Goal: Information Seeking & Learning: Check status

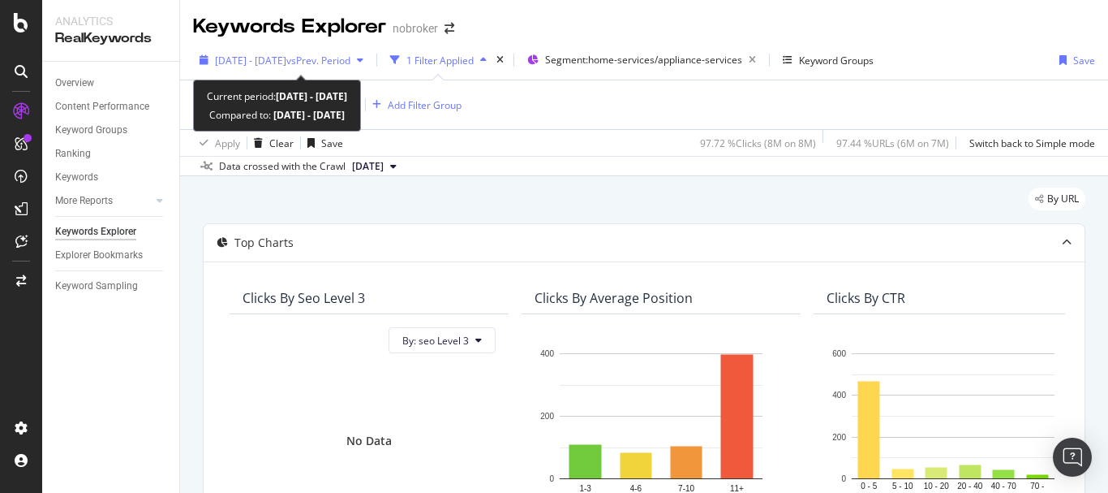
click at [286, 62] on span "[DATE] - [DATE]" at bounding box center [250, 61] width 71 height 14
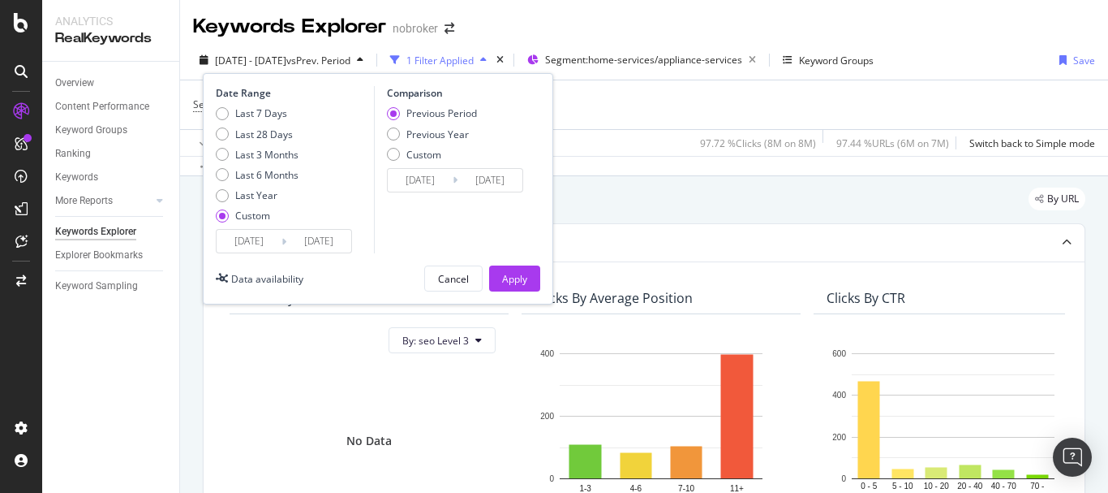
click at [324, 257] on div "Date Range Last 7 Days Last 28 Days Last 3 Months Last 6 Months Last Year Custo…" at bounding box center [378, 188] width 351 height 231
click at [324, 239] on input "[DATE]" at bounding box center [318, 241] width 65 height 23
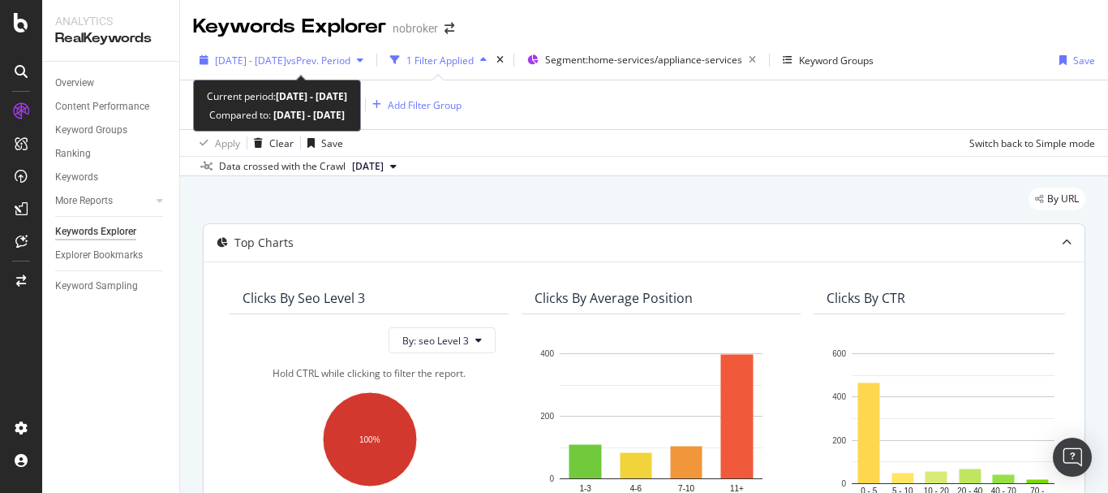
click at [325, 59] on span "vs Prev. Period" at bounding box center [318, 61] width 64 height 14
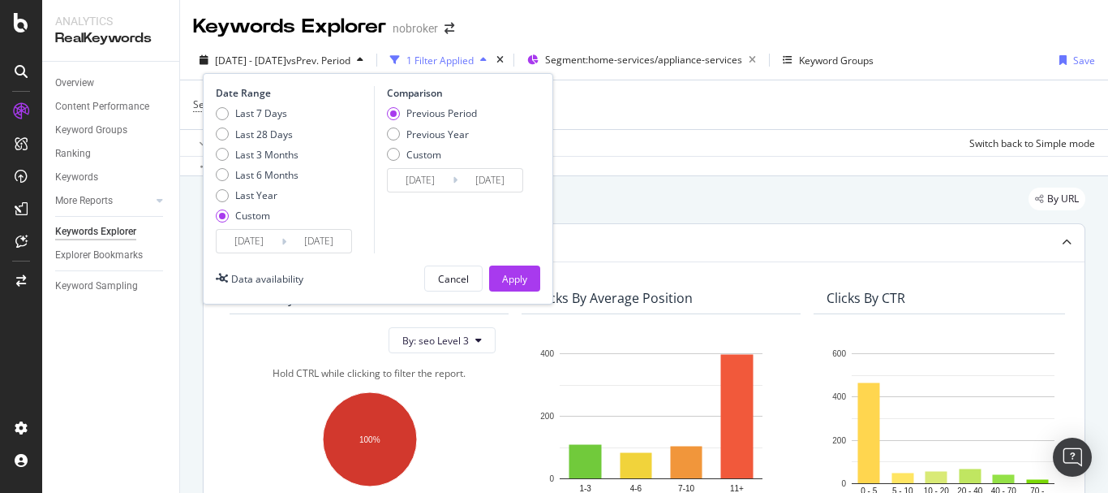
click at [225, 241] on input "[DATE]" at bounding box center [249, 241] width 65 height 23
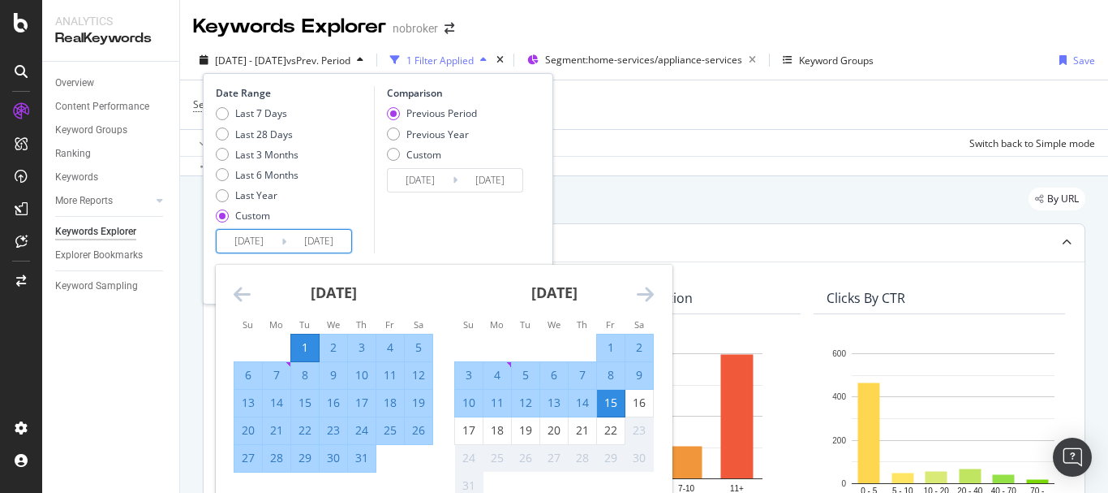
scroll to position [81, 0]
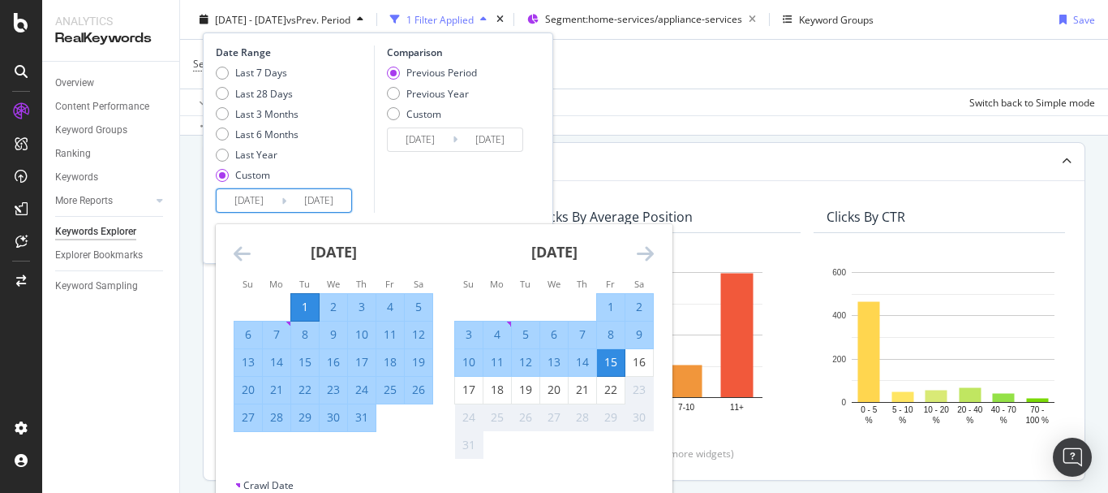
click at [604, 303] on div "1" at bounding box center [611, 307] width 28 height 16
type input "[DATE]"
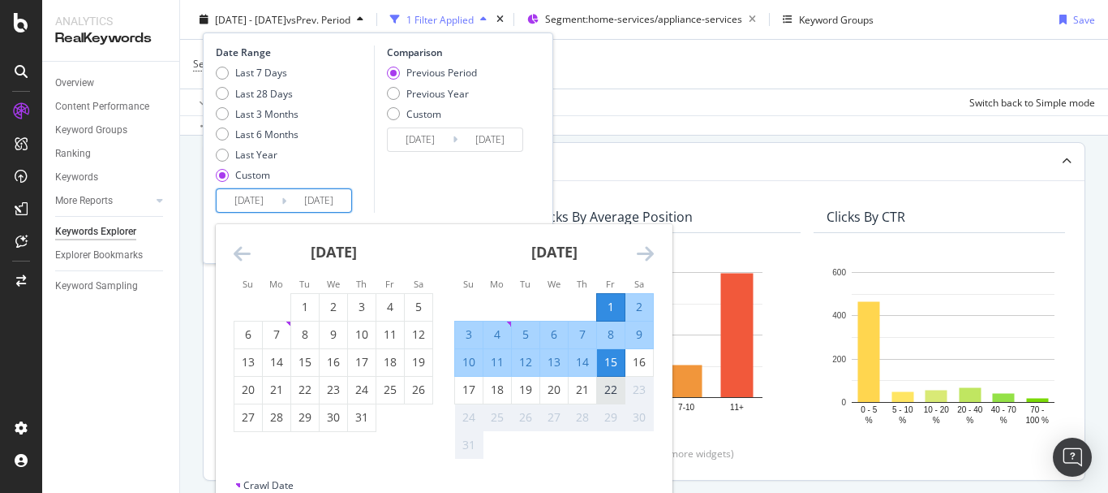
click at [611, 387] on div "22" at bounding box center [611, 389] width 28 height 16
type input "[DATE]"
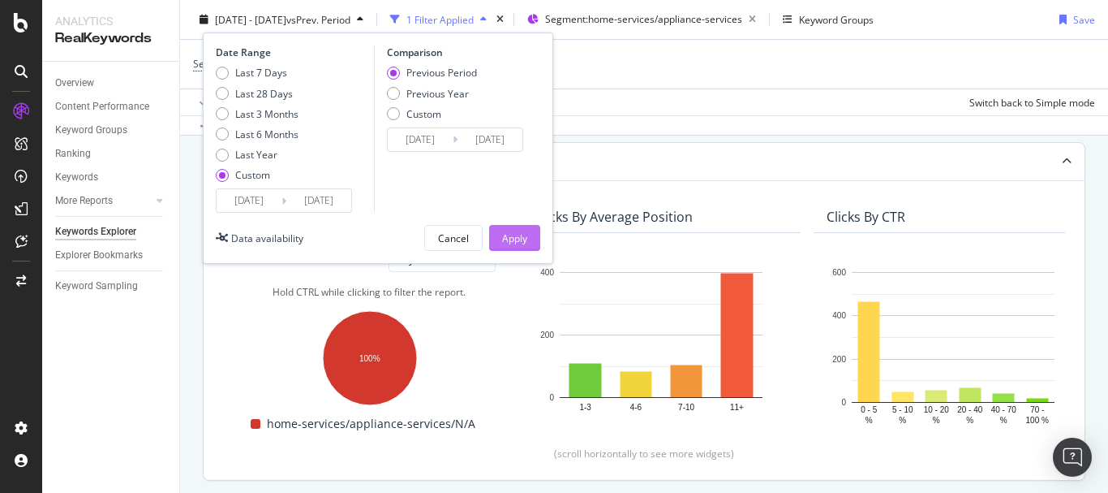
click at [529, 238] on button "Apply" at bounding box center [514, 238] width 51 height 26
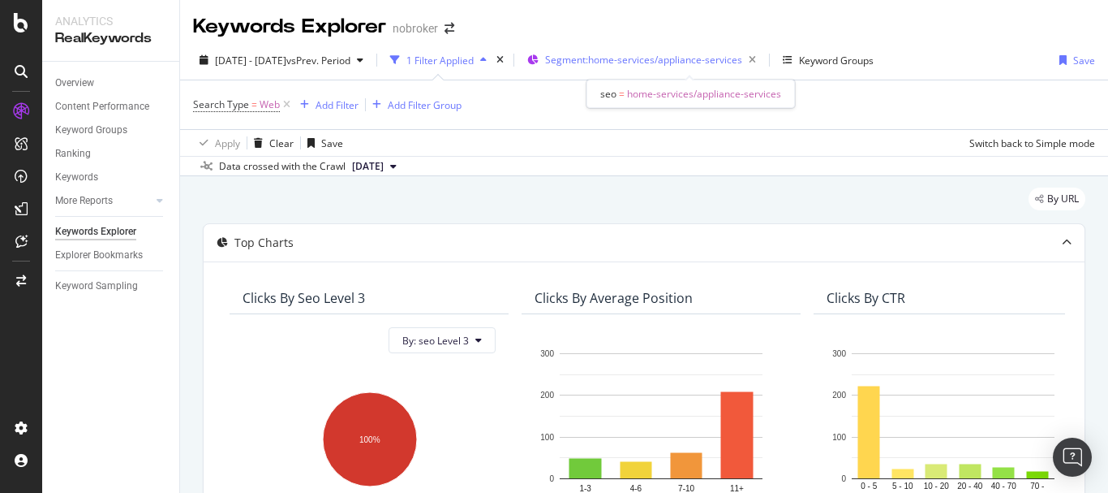
click at [634, 66] on span "Segment: home-services/appliance-services" at bounding box center [643, 60] width 197 height 14
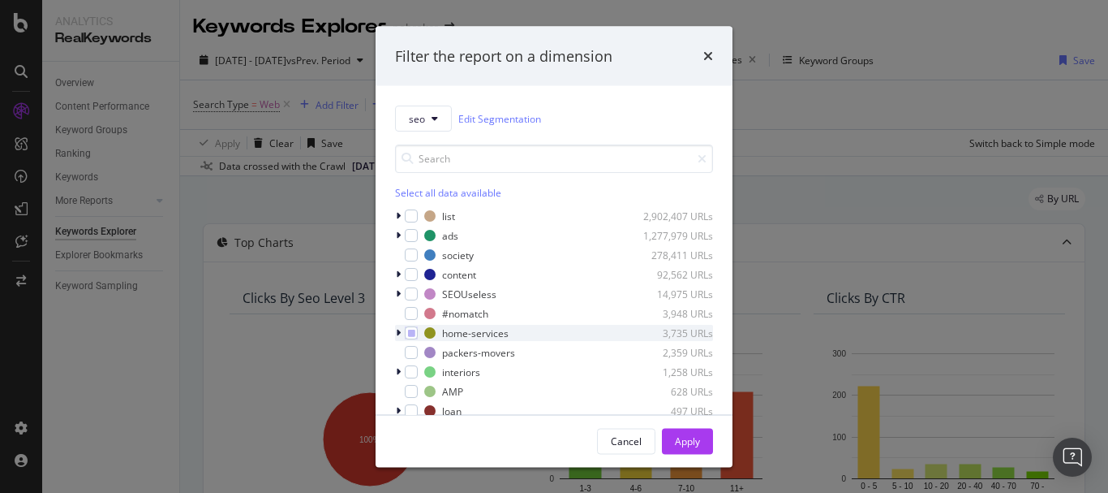
click at [398, 331] on icon "modal" at bounding box center [398, 333] width 5 height 10
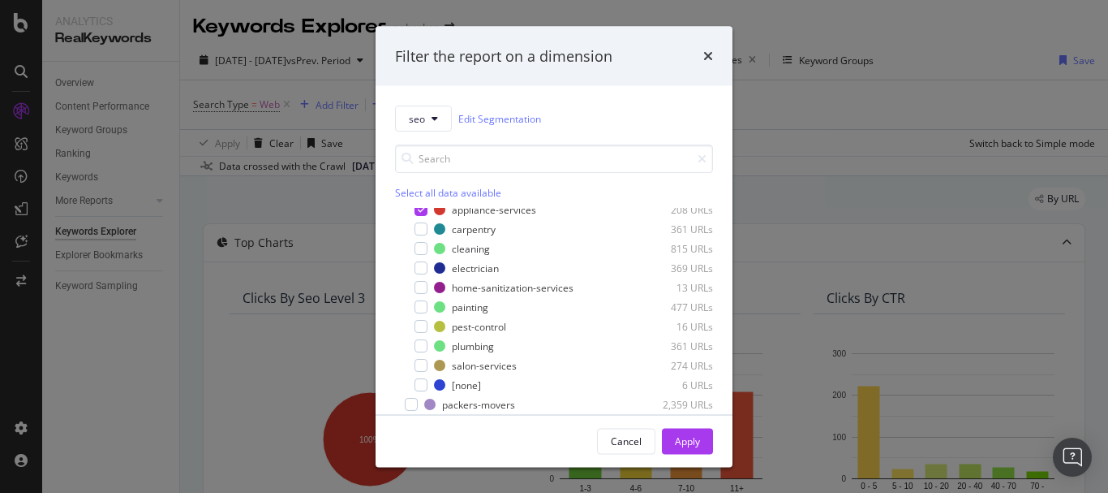
scroll to position [81, 0]
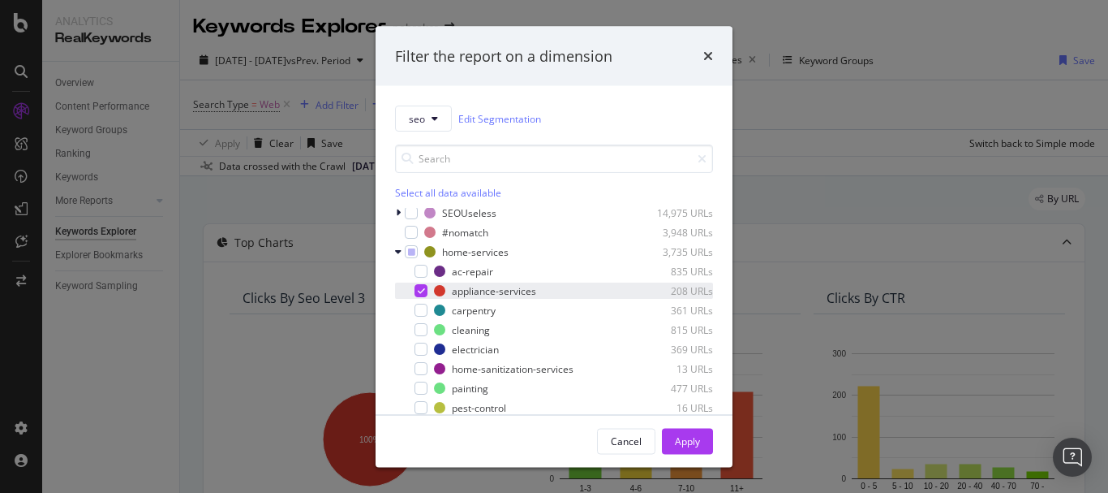
click at [422, 294] on icon "modal" at bounding box center [421, 290] width 7 height 8
click at [488, 160] on input "modal" at bounding box center [554, 158] width 318 height 28
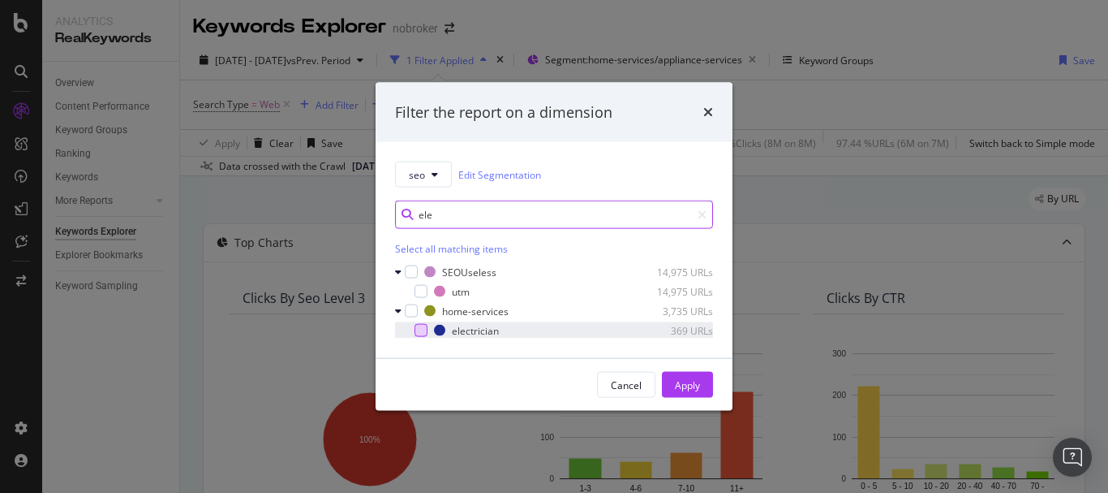
type input "ele"
click at [423, 325] on div "modal" at bounding box center [421, 330] width 13 height 13
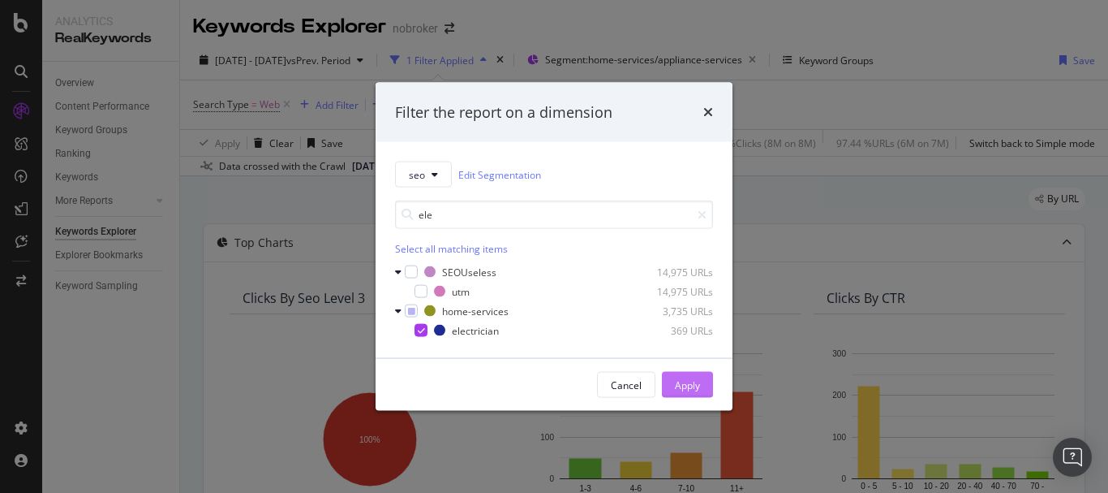
click at [695, 380] on div "Apply" at bounding box center [687, 384] width 25 height 14
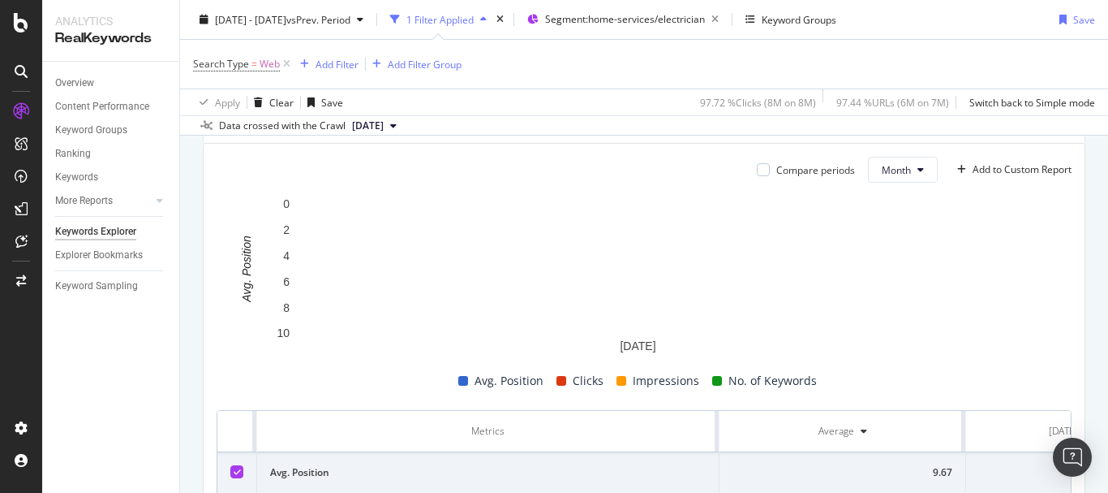
scroll to position [487, 0]
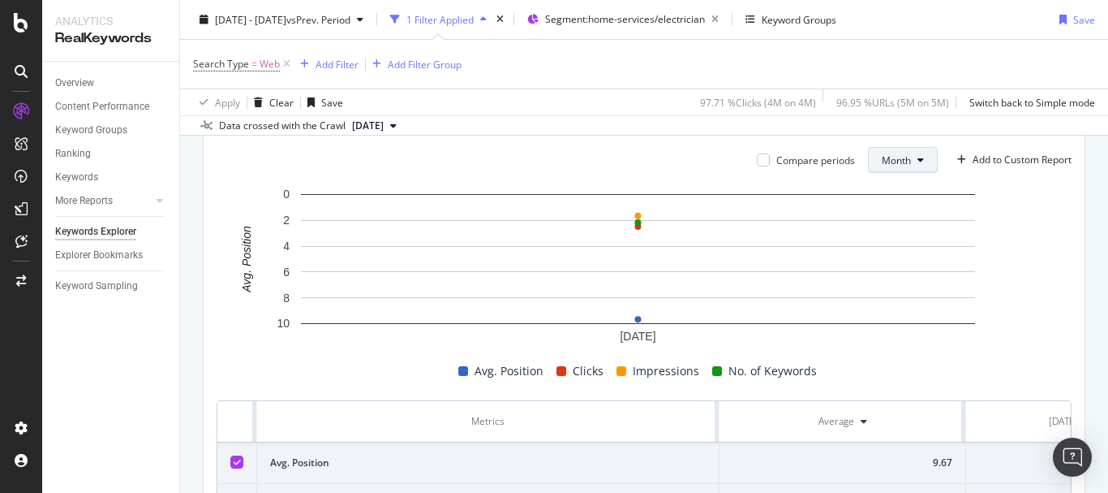
click at [888, 148] on button "Month" at bounding box center [903, 160] width 70 height 26
click at [882, 196] on span "Day" at bounding box center [884, 192] width 32 height 15
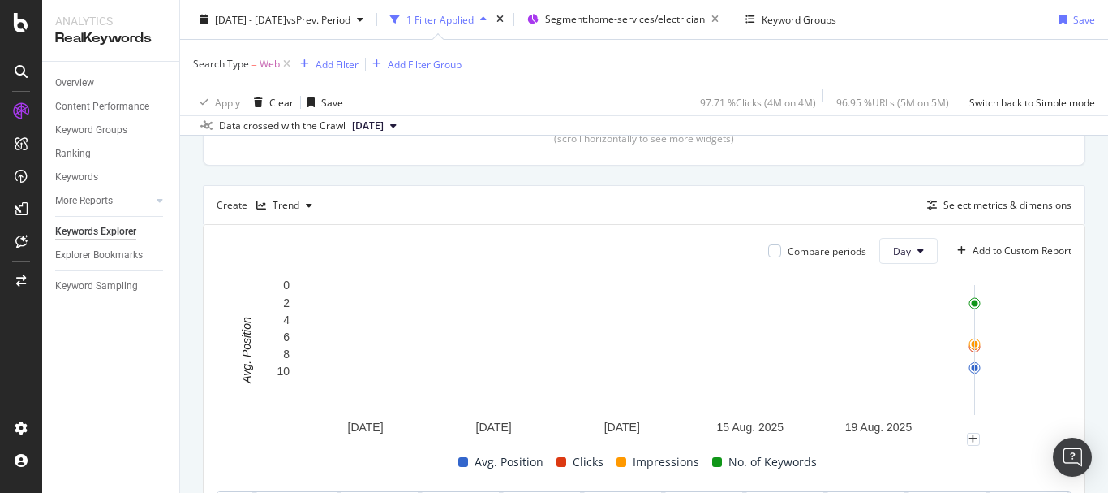
scroll to position [390, 0]
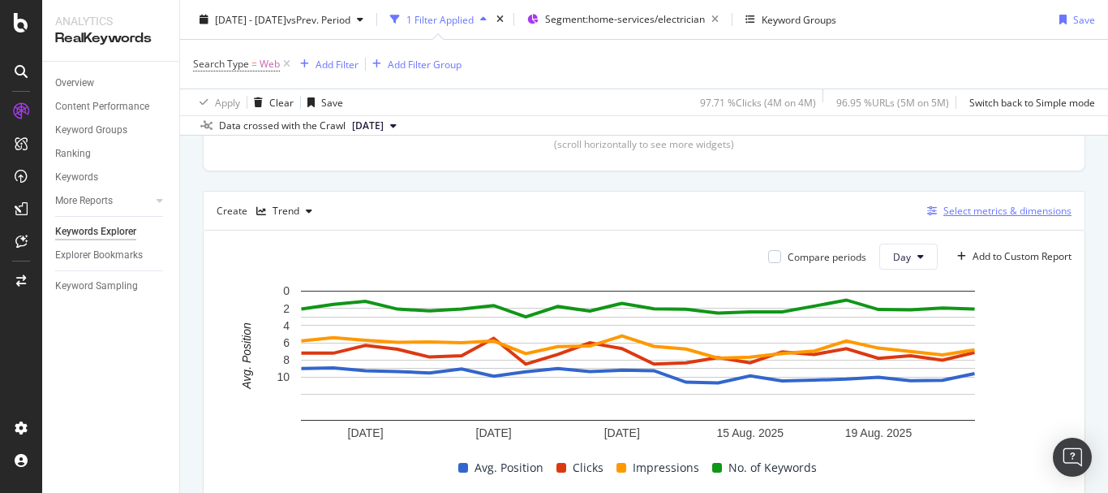
click at [949, 213] on div "Select metrics & dimensions" at bounding box center [1008, 211] width 128 height 14
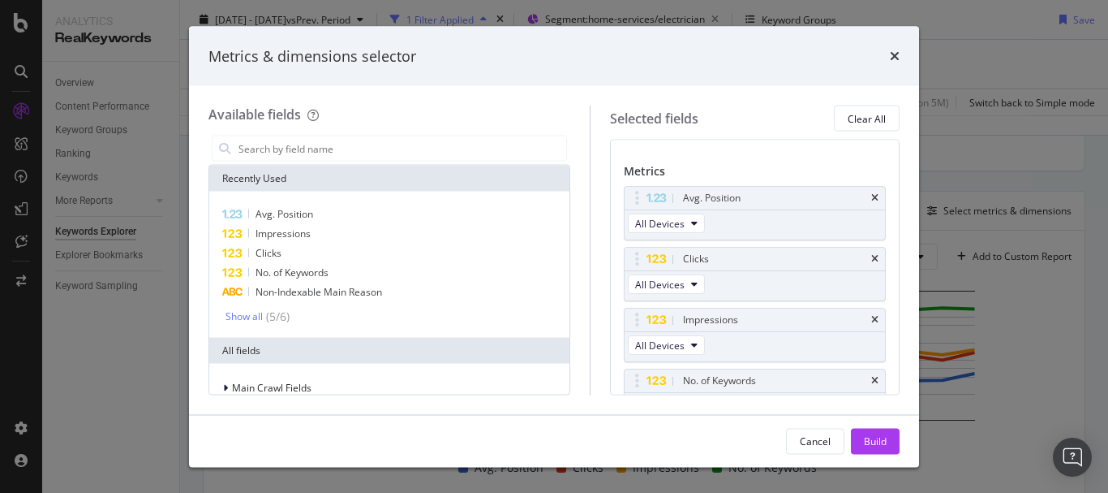
scroll to position [157, 0]
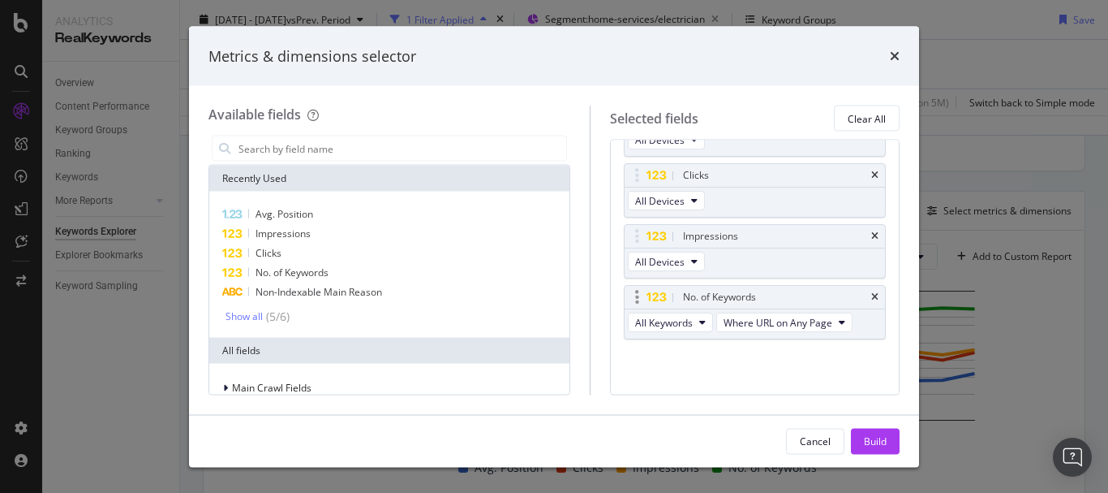
click at [867, 293] on div "No. of Keywords" at bounding box center [755, 297] width 260 height 23
click at [871, 297] on icon "times" at bounding box center [874, 298] width 7 height 10
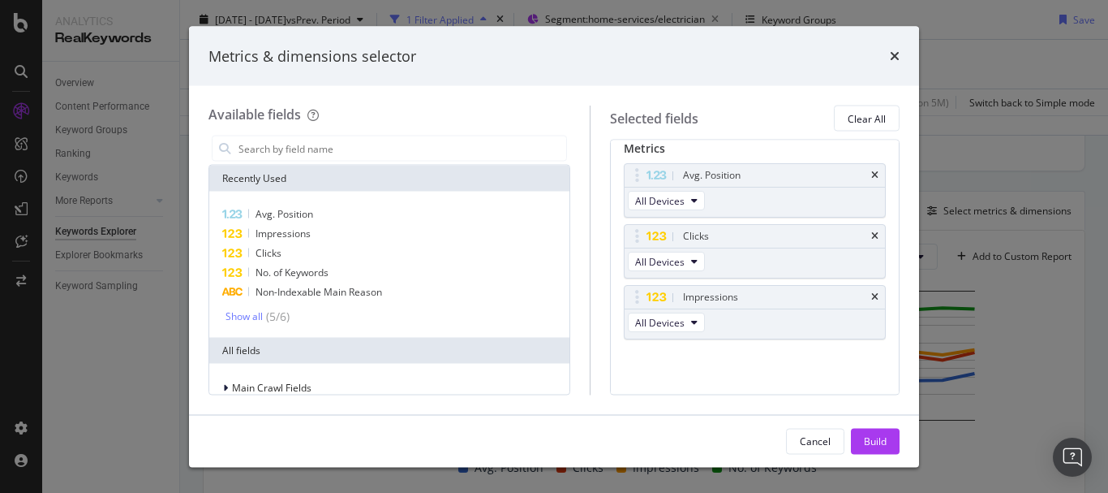
scroll to position [97, 0]
click at [874, 444] on div "Build" at bounding box center [875, 440] width 23 height 14
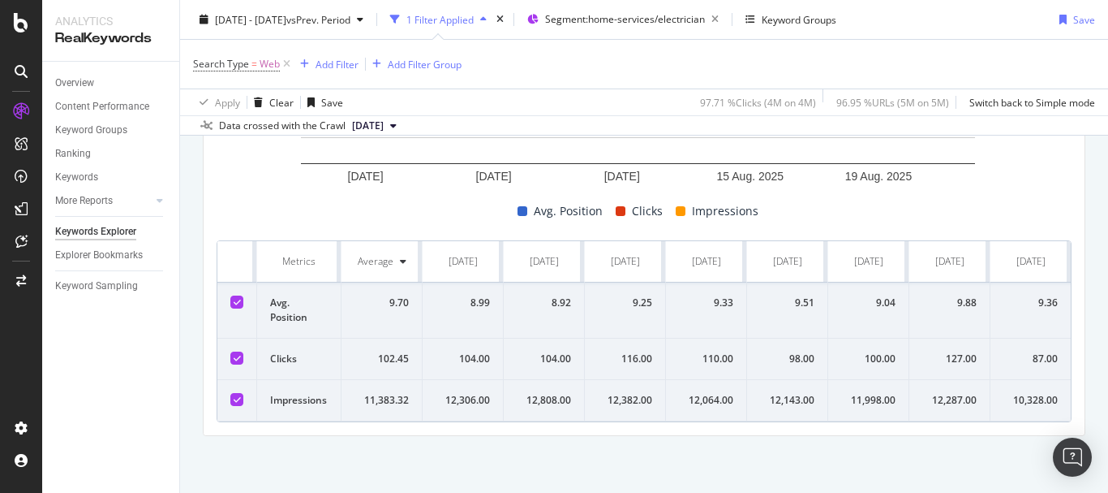
scroll to position [659, 0]
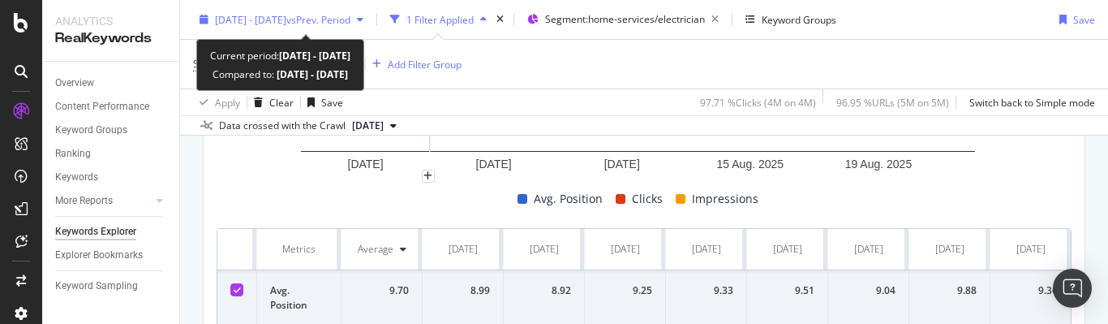
click at [339, 18] on span "vs Prev. Period" at bounding box center [318, 19] width 64 height 14
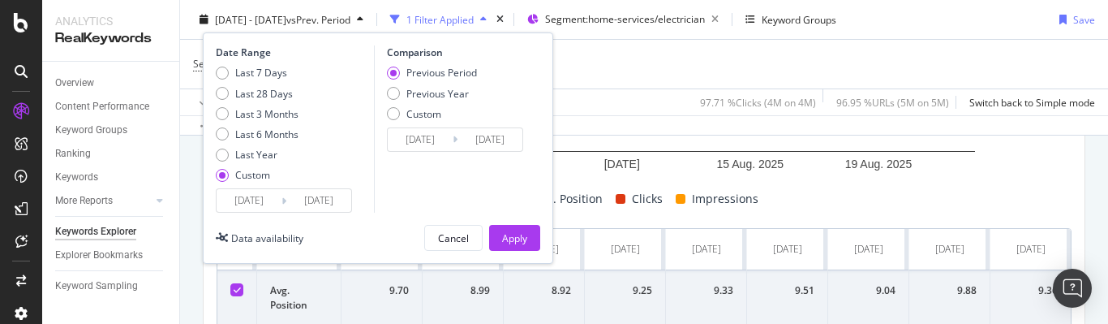
click at [260, 199] on input "[DATE]" at bounding box center [249, 200] width 65 height 23
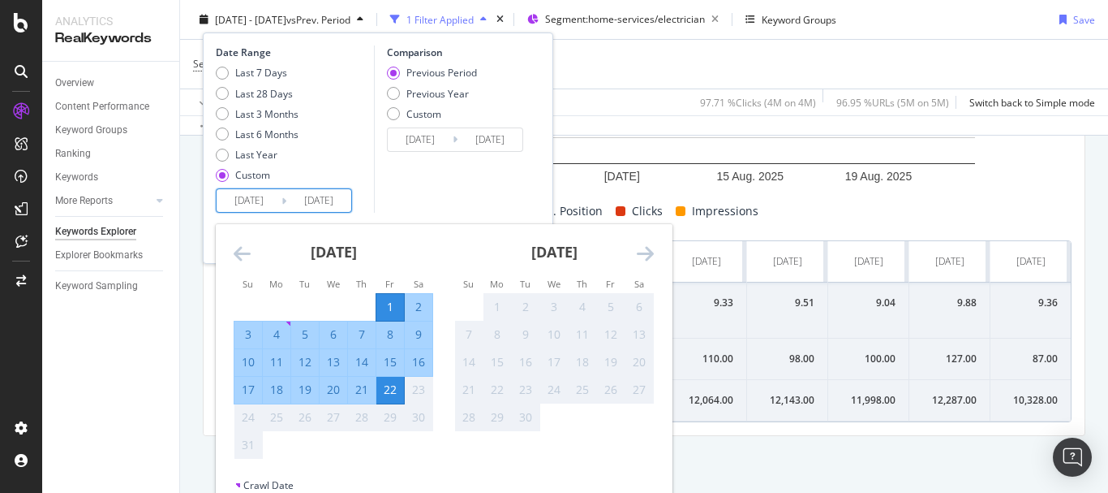
click at [419, 356] on div "16" at bounding box center [419, 362] width 28 height 16
type input "[DATE]"
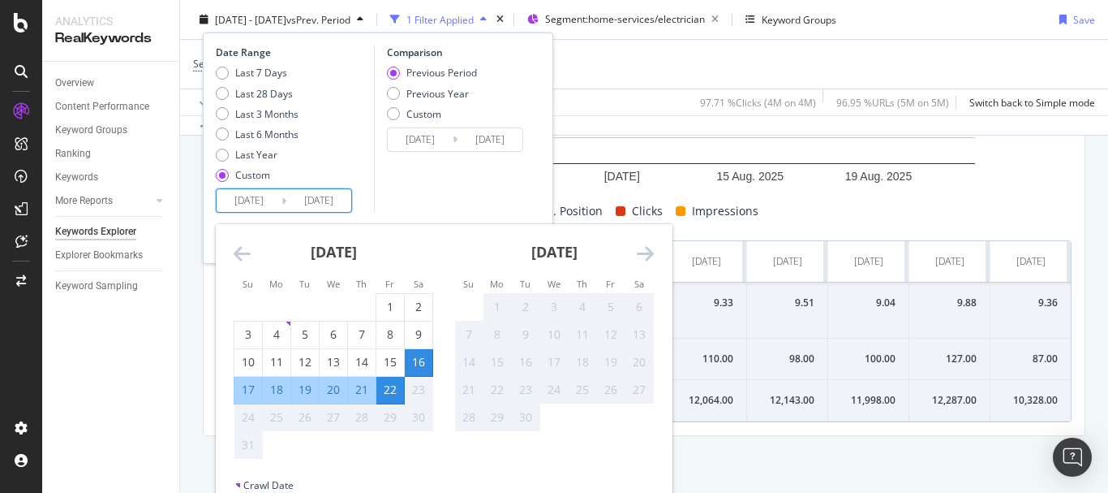
click at [435, 199] on div "Comparison Previous Period Previous Year Custom [DATE] Navigate forward to inte…" at bounding box center [451, 128] width 154 height 167
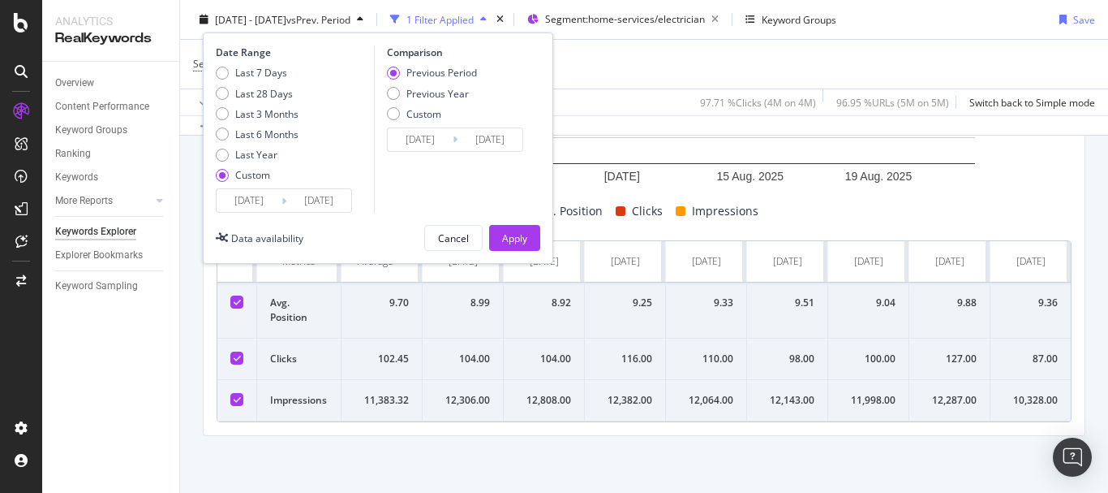
click at [544, 245] on div "Date Range Last 7 Days Last 28 Days Last 3 Months Last 6 Months Last Year Custo…" at bounding box center [378, 147] width 351 height 231
click at [514, 239] on div "Apply" at bounding box center [514, 237] width 25 height 14
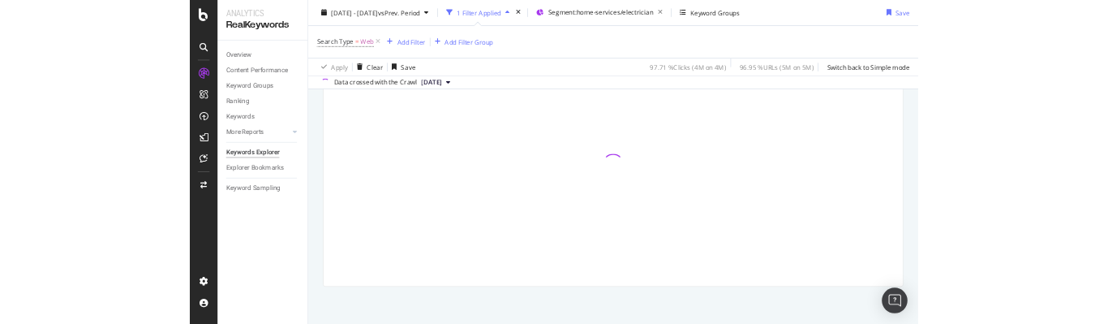
scroll to position [595, 0]
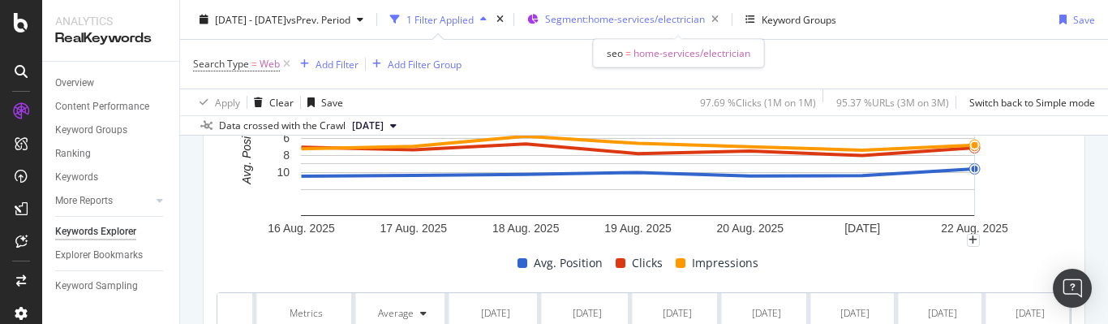
click at [689, 19] on span "Segment: home-services/electrician" at bounding box center [625, 19] width 160 height 14
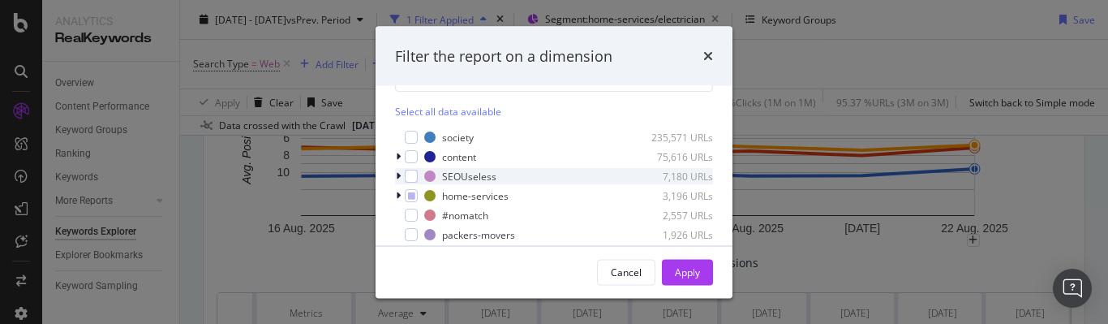
scroll to position [71, 0]
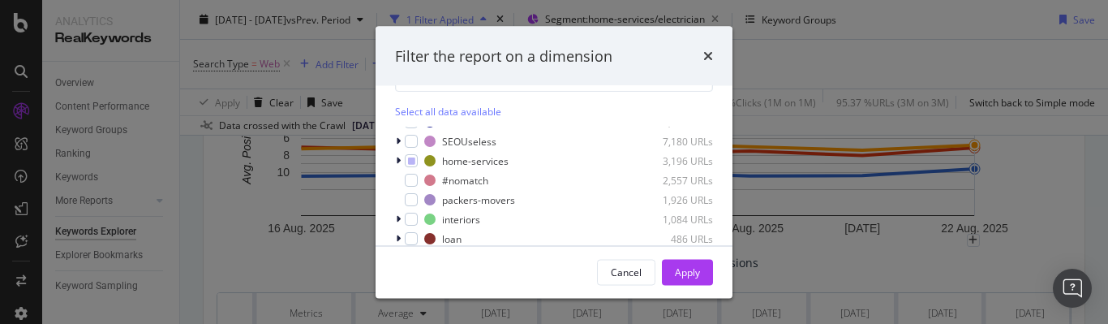
click at [394, 157] on div "seo Edit Segmentation Select all data available list 1,567,328 URLs ads 727,388…" at bounding box center [554, 165] width 357 height 159
click at [396, 163] on icon "modal" at bounding box center [398, 161] width 5 height 10
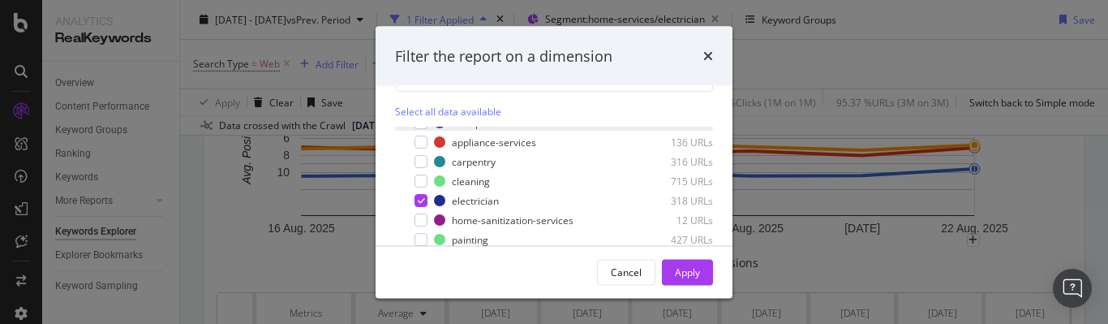
scroll to position [153, 0]
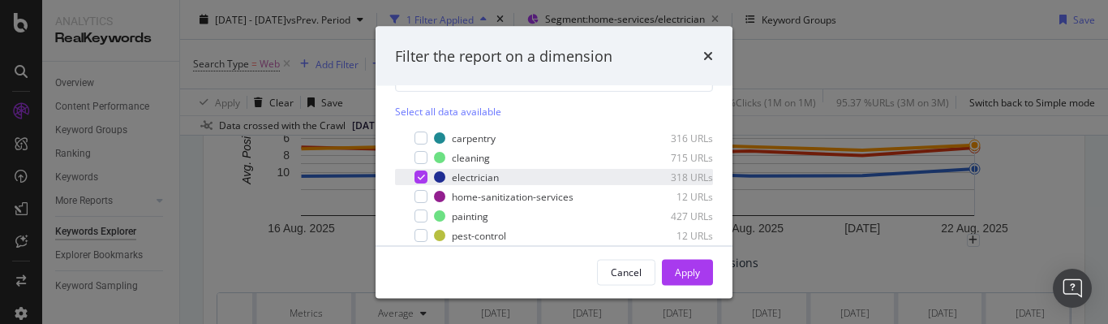
click at [420, 176] on icon "modal" at bounding box center [421, 177] width 7 height 8
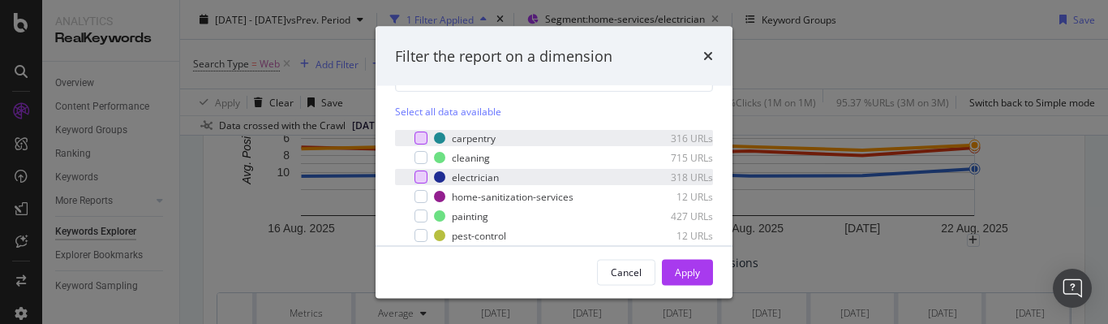
click at [420, 131] on div "modal" at bounding box center [421, 137] width 13 height 13
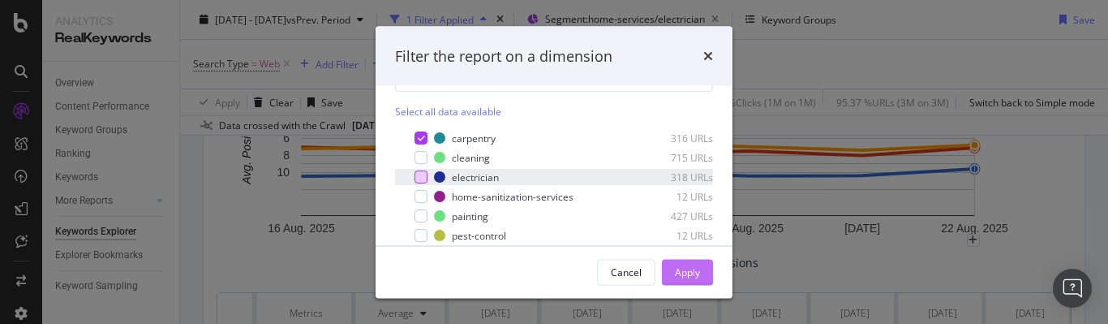
click at [669, 265] on button "Apply" at bounding box center [687, 272] width 51 height 26
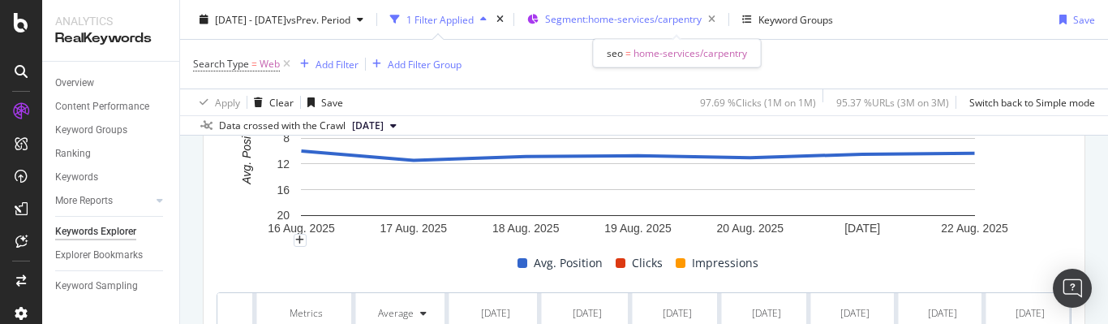
click at [671, 19] on span "Segment: home-services/carpentry" at bounding box center [623, 19] width 157 height 14
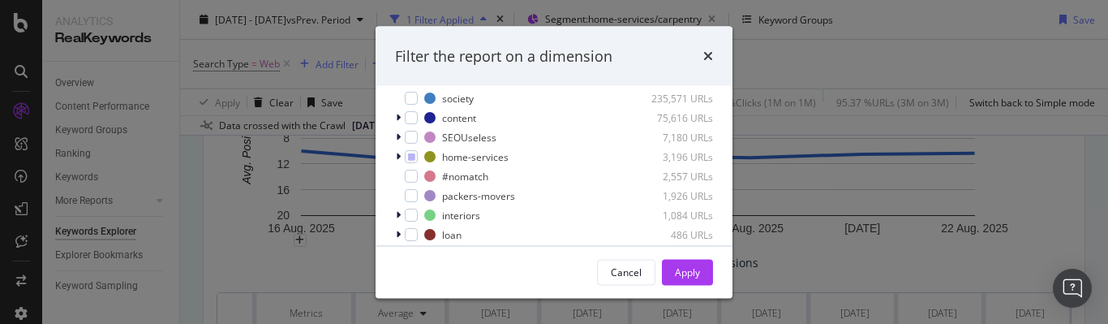
scroll to position [162, 0]
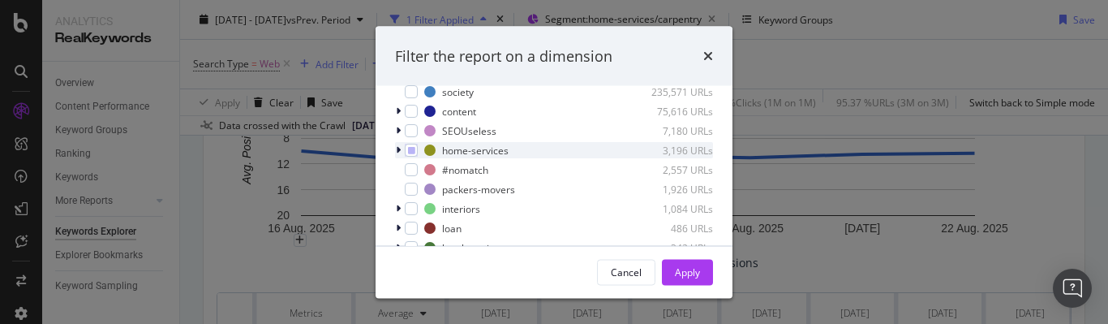
click at [401, 151] on div "modal" at bounding box center [400, 151] width 10 height 16
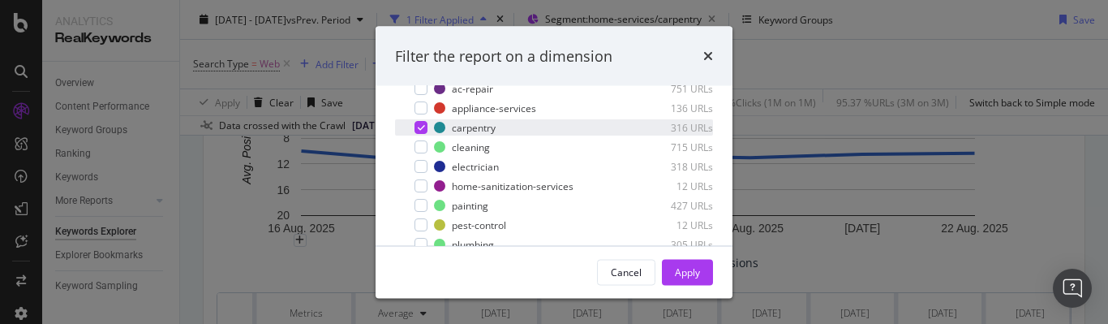
click at [420, 131] on icon "modal" at bounding box center [421, 128] width 7 height 8
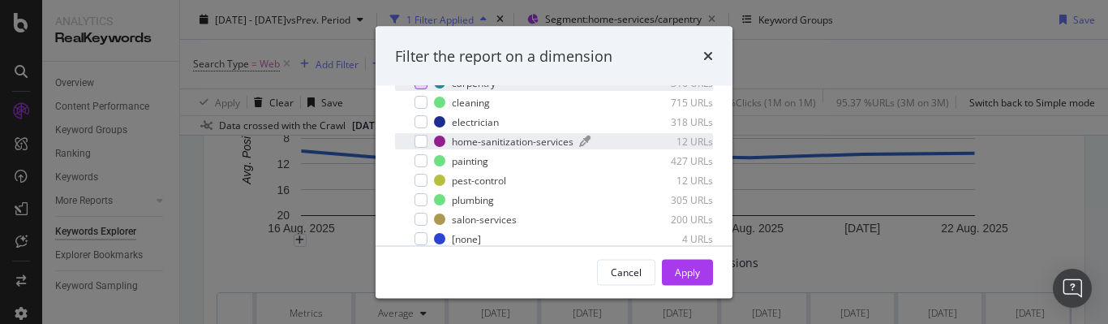
scroll to position [162, 0]
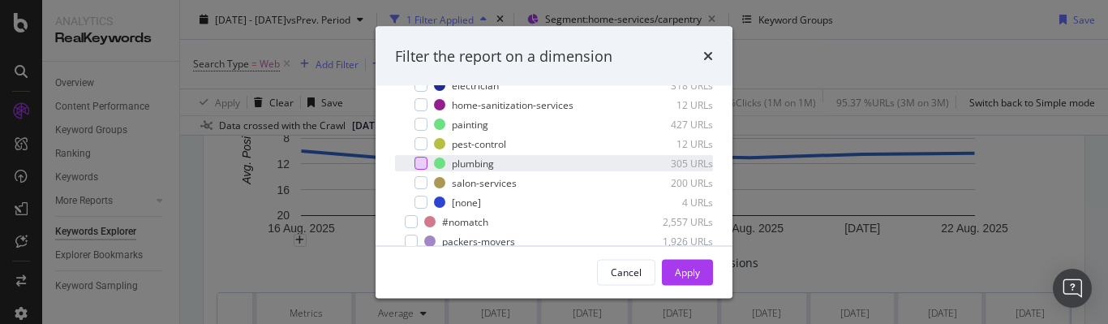
click at [419, 162] on div "modal" at bounding box center [421, 163] width 13 height 13
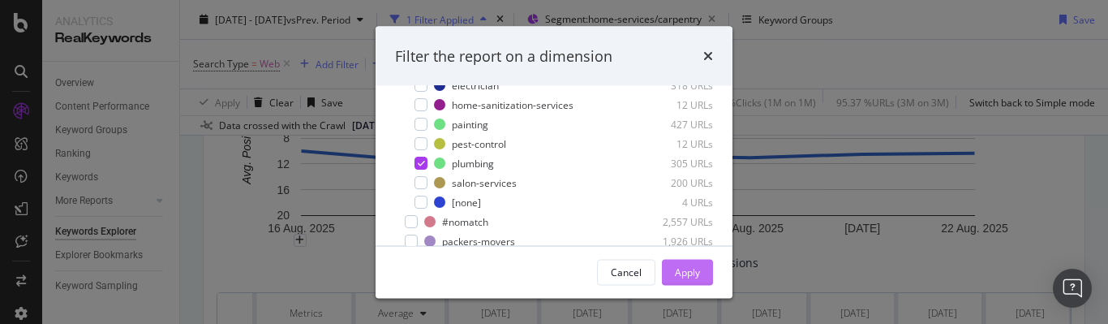
click at [673, 267] on button "Apply" at bounding box center [687, 272] width 51 height 26
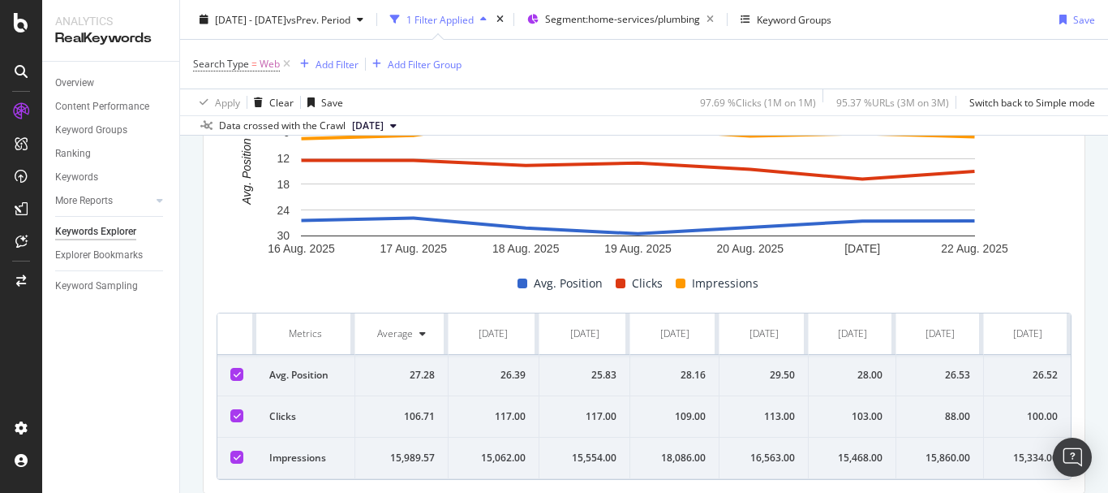
scroll to position [482, 0]
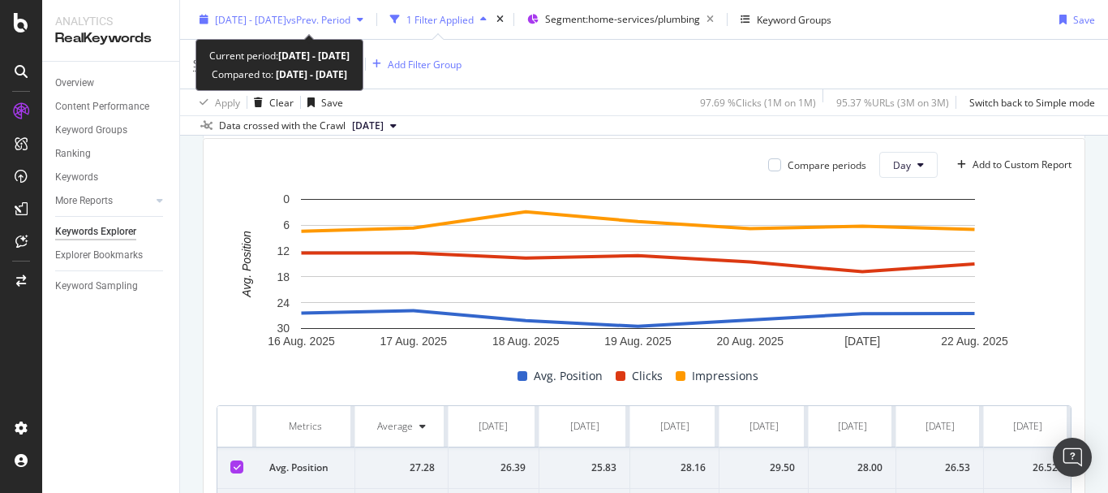
click at [351, 21] on span "vs Prev. Period" at bounding box center [318, 19] width 64 height 14
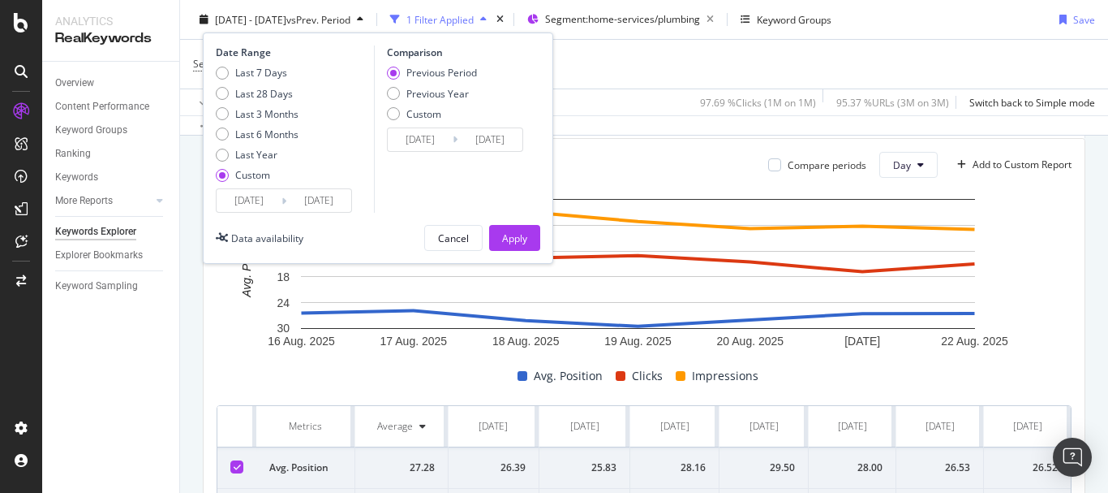
click at [268, 193] on input "[DATE]" at bounding box center [249, 200] width 65 height 23
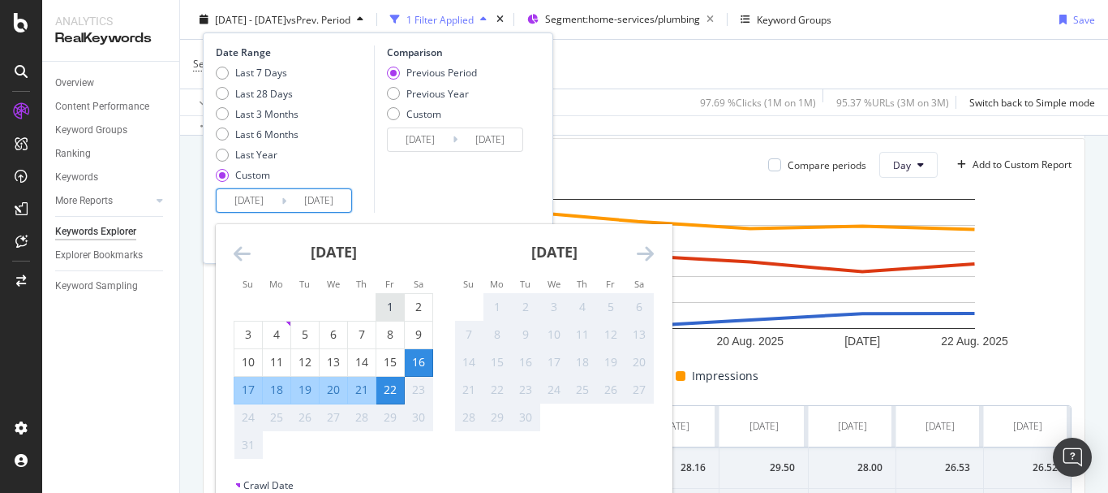
click at [389, 297] on div "1" at bounding box center [390, 307] width 28 height 27
type input "[DATE]"
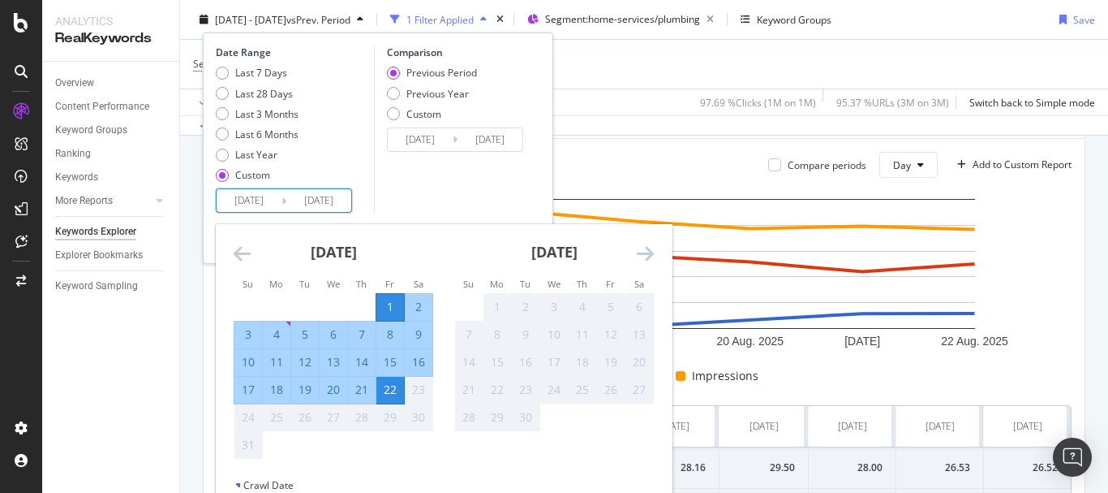
click at [393, 392] on div "22" at bounding box center [390, 389] width 28 height 16
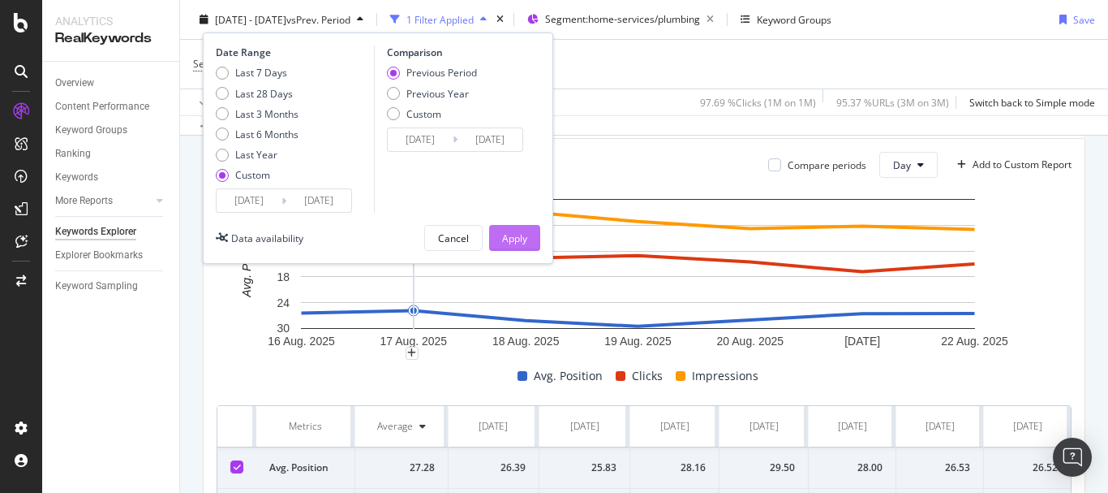
click at [530, 232] on button "Apply" at bounding box center [514, 238] width 51 height 26
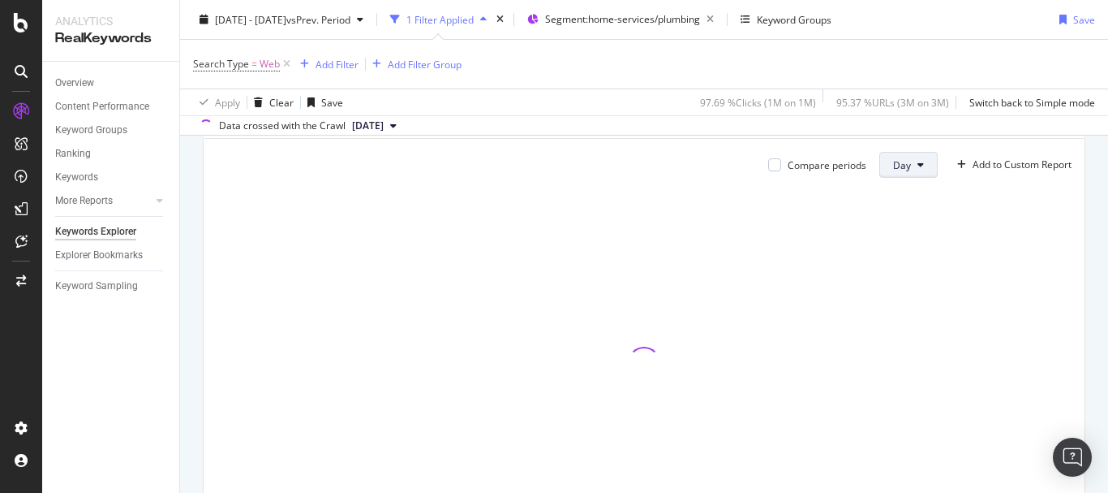
click at [884, 174] on button "Day" at bounding box center [909, 165] width 58 height 26
click at [890, 256] on span "Month" at bounding box center [894, 257] width 29 height 15
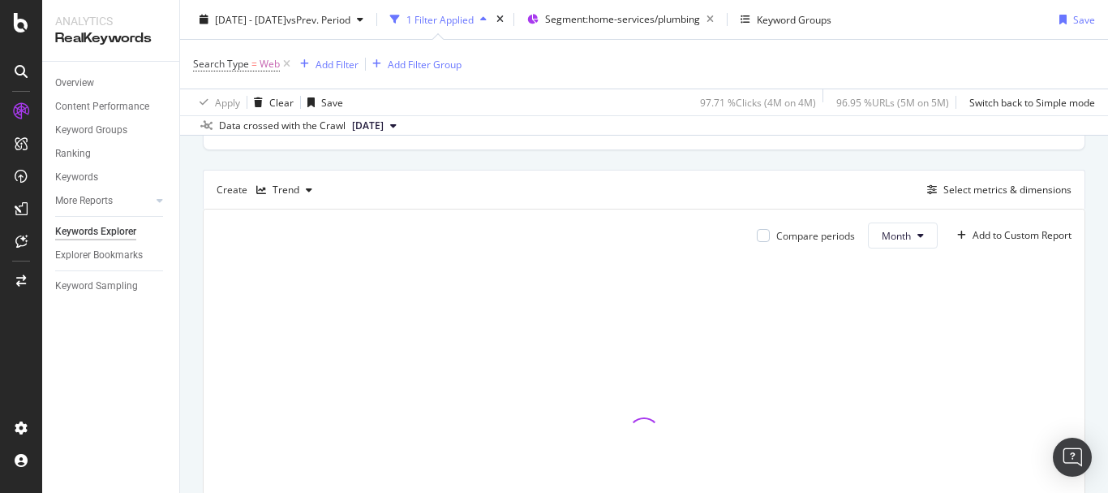
scroll to position [320, 0]
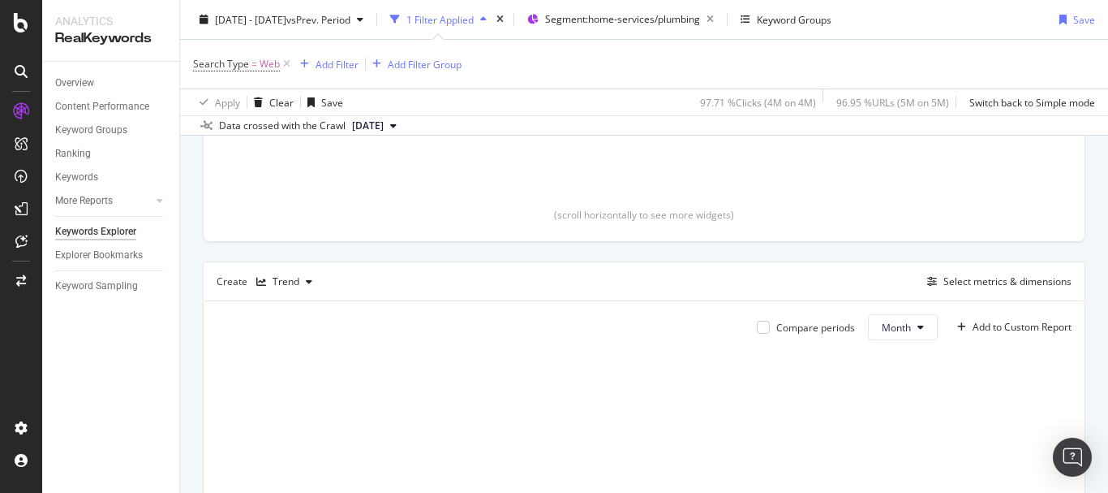
click at [975, 291] on div "Create Trend Select metrics & dimensions" at bounding box center [644, 280] width 883 height 39
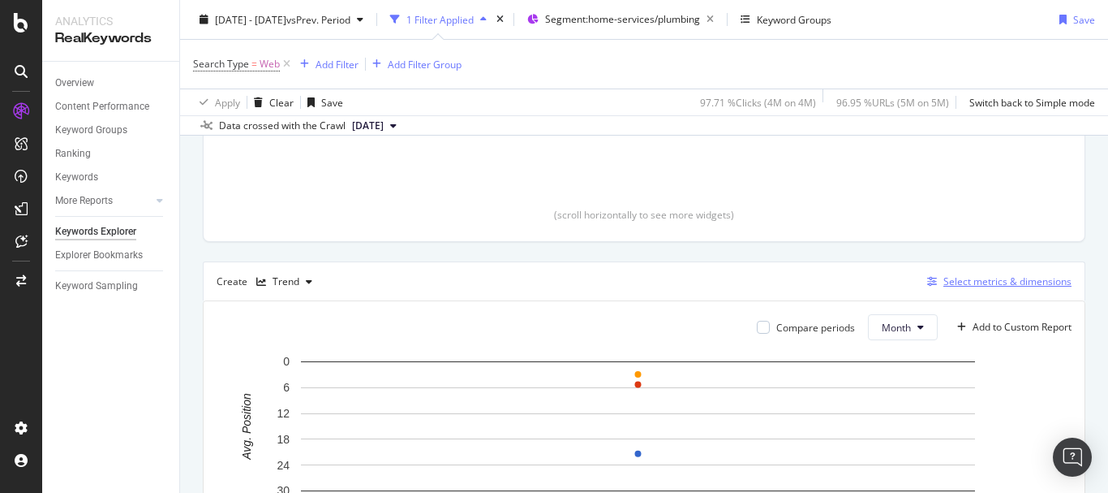
click at [971, 285] on div "Select metrics & dimensions" at bounding box center [1008, 281] width 128 height 14
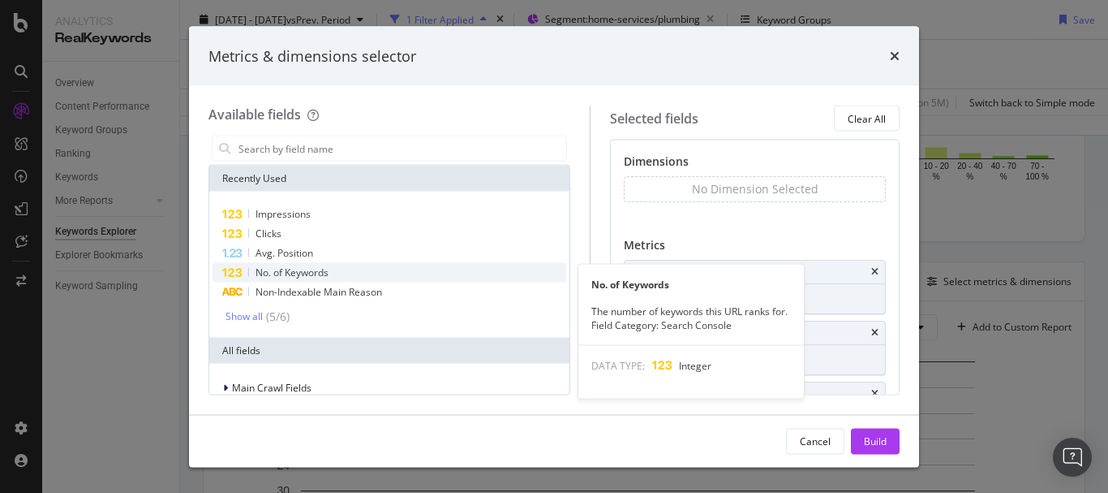
click at [326, 270] on span "No. of Keywords" at bounding box center [292, 272] width 73 height 14
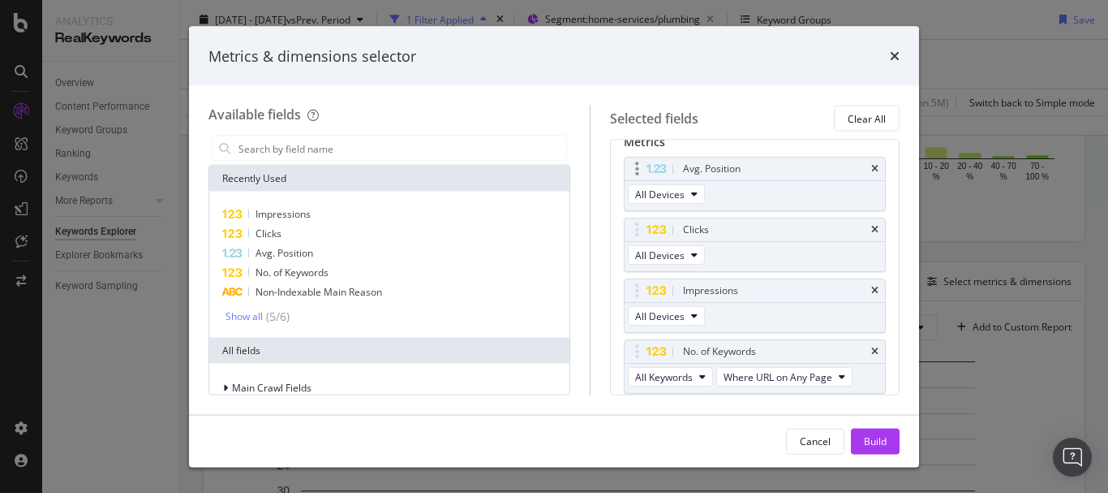
scroll to position [157, 0]
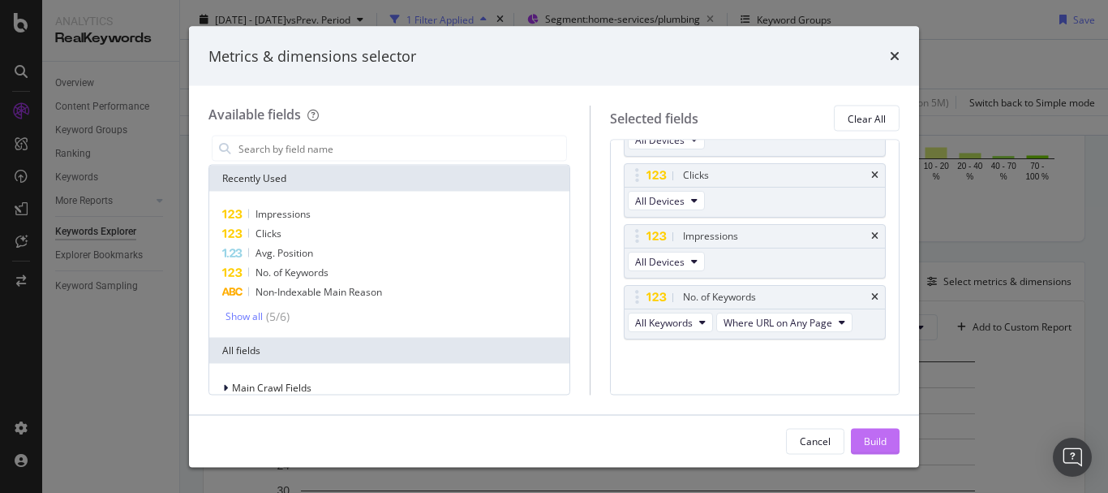
click at [885, 450] on div "Build" at bounding box center [875, 440] width 23 height 24
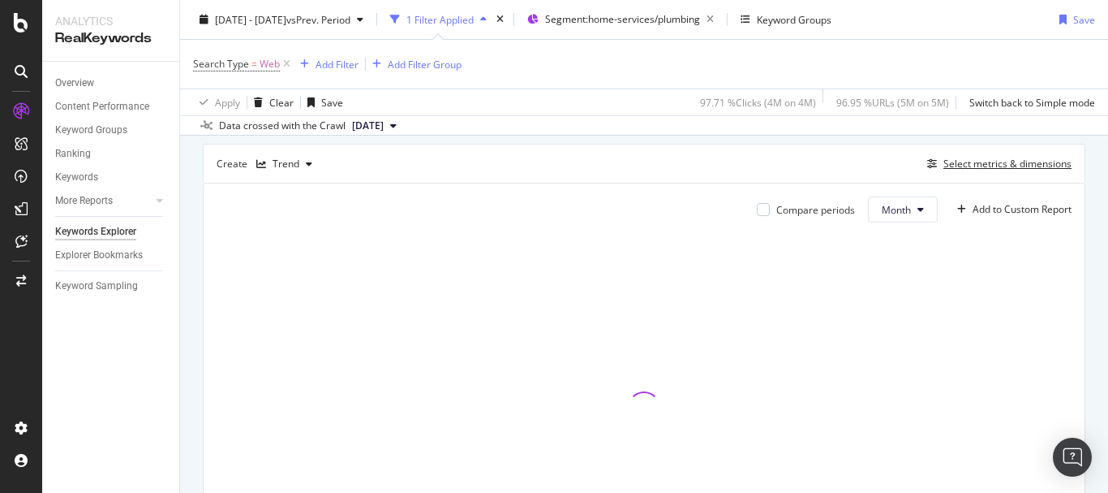
scroll to position [432, 0]
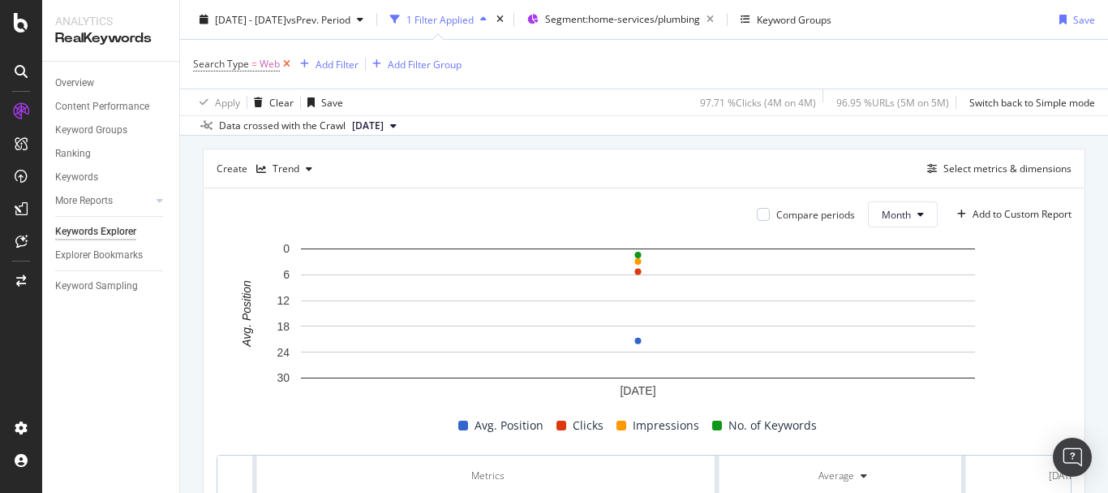
click at [287, 64] on icon at bounding box center [287, 64] width 14 height 16
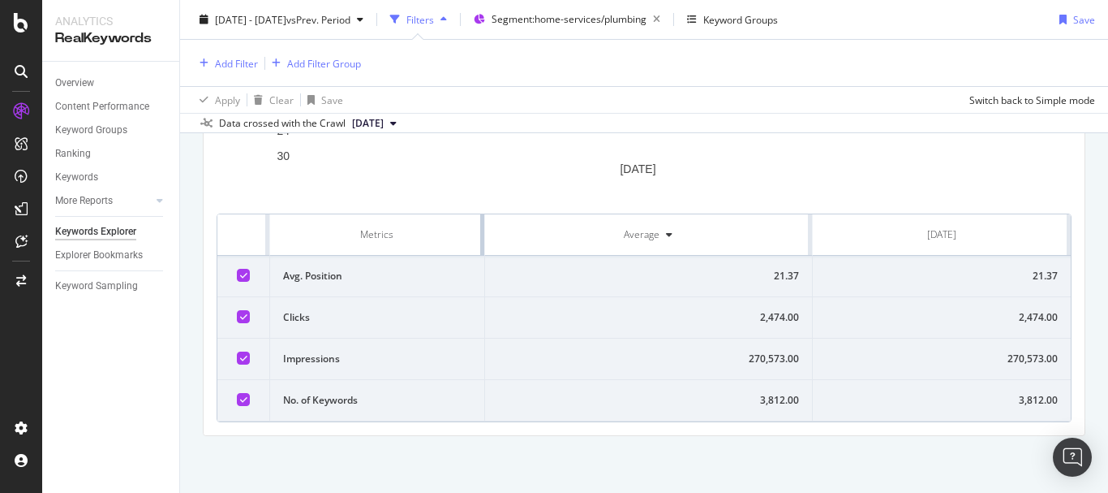
drag, startPoint x: 717, startPoint y: 226, endPoint x: 416, endPoint y: 254, distance: 302.4
click at [416, 254] on th "Metrics" at bounding box center [377, 234] width 215 height 41
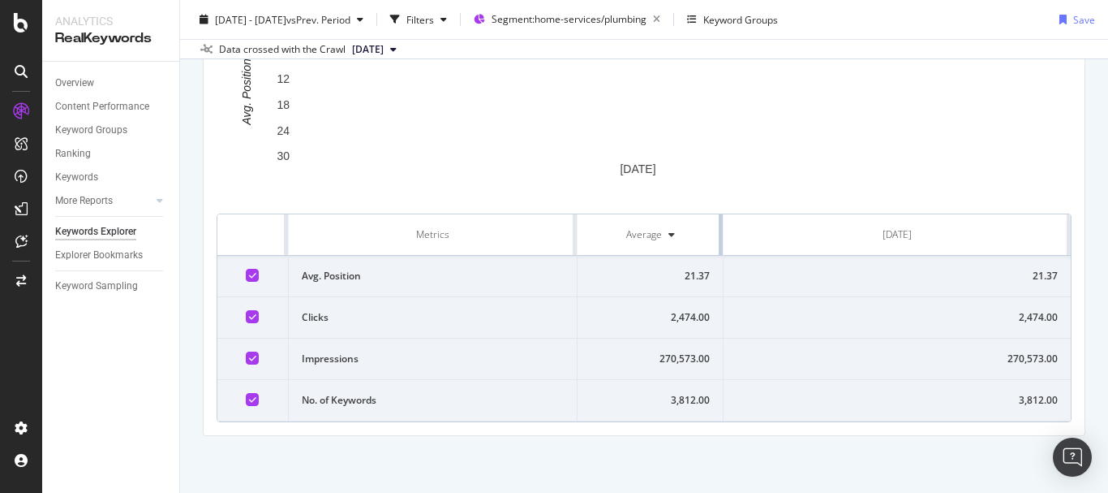
scroll to position [597, 0]
drag, startPoint x: 803, startPoint y: 240, endPoint x: 582, endPoint y: 238, distance: 221.5
click at [582, 238] on th "Average" at bounding box center [650, 234] width 145 height 41
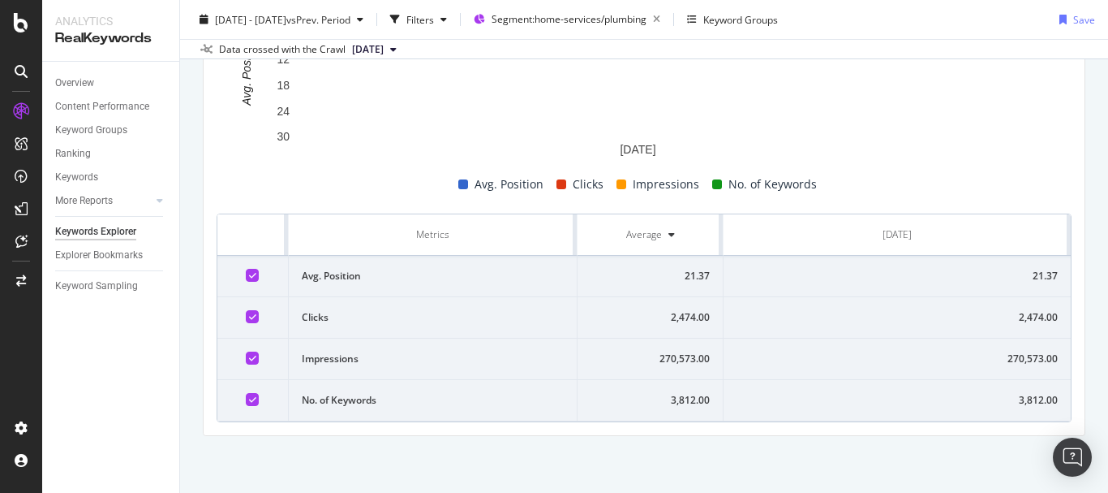
click at [1037, 275] on div "21.37" at bounding box center [897, 276] width 321 height 15
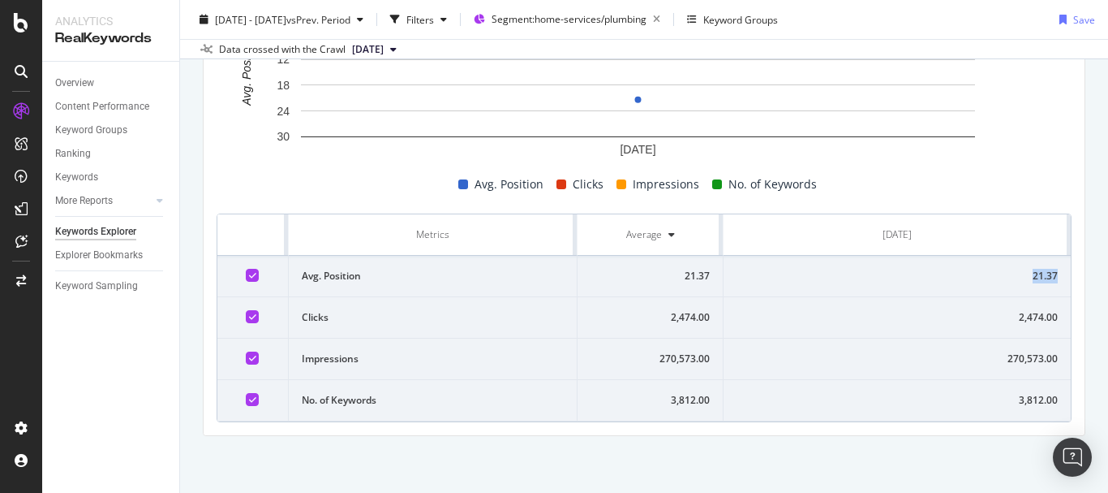
click at [1037, 275] on div "21.37" at bounding box center [897, 276] width 321 height 15
copy div "21.37"
click at [1015, 317] on div "2,474.00" at bounding box center [897, 317] width 321 height 15
copy div "2,474.00"
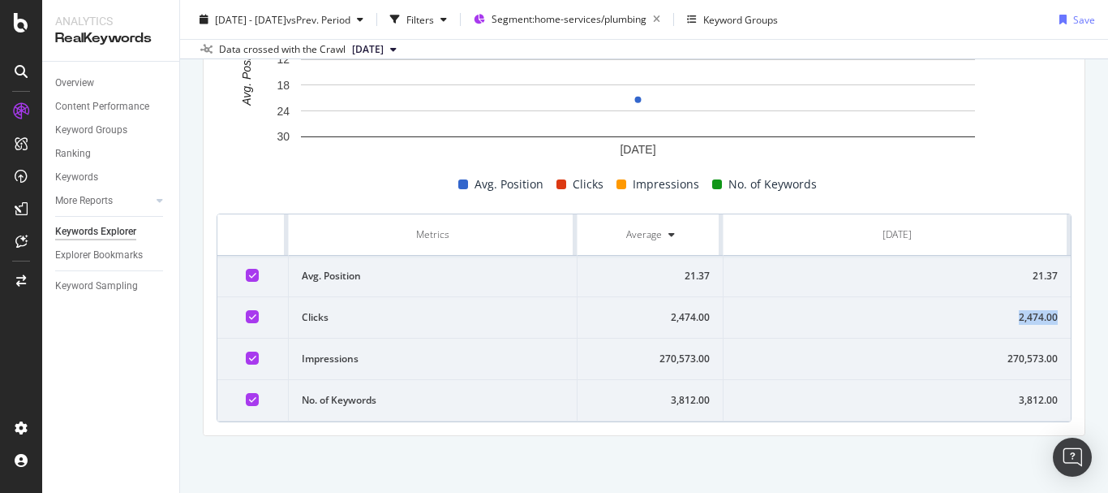
copy div "2,474.00"
click at [1017, 352] on div "270,573.00" at bounding box center [897, 358] width 321 height 15
copy div "270,573.00"
click at [1026, 398] on div "3,812.00" at bounding box center [897, 400] width 321 height 15
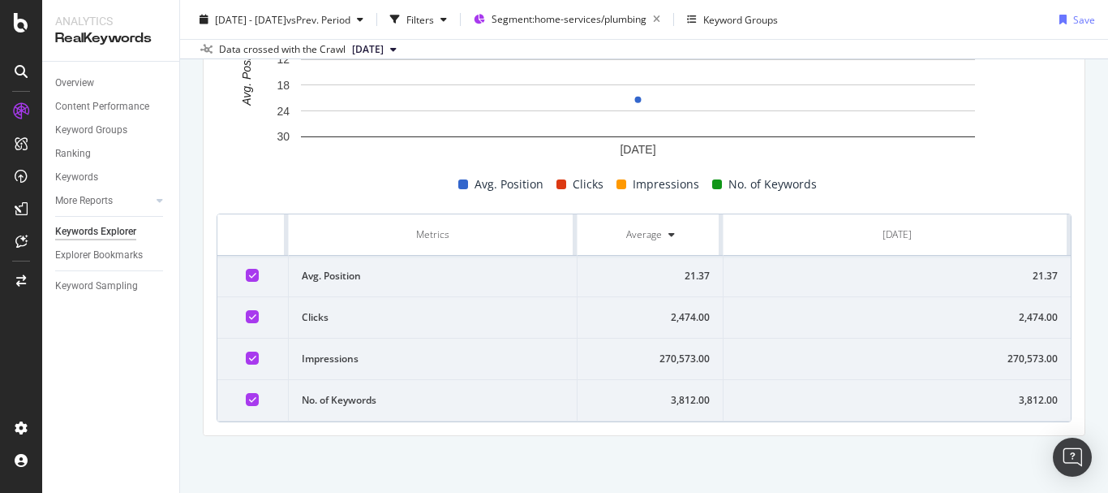
click at [1026, 398] on div "3,812.00" at bounding box center [897, 400] width 321 height 15
copy div "3,812.00"
click at [1026, 274] on div "21.37" at bounding box center [897, 276] width 321 height 15
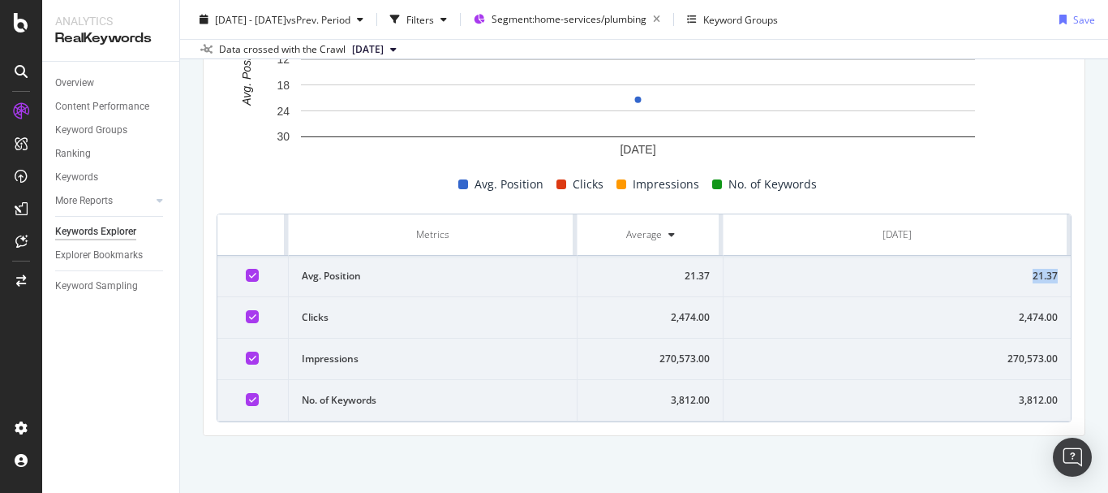
copy div "21.37"
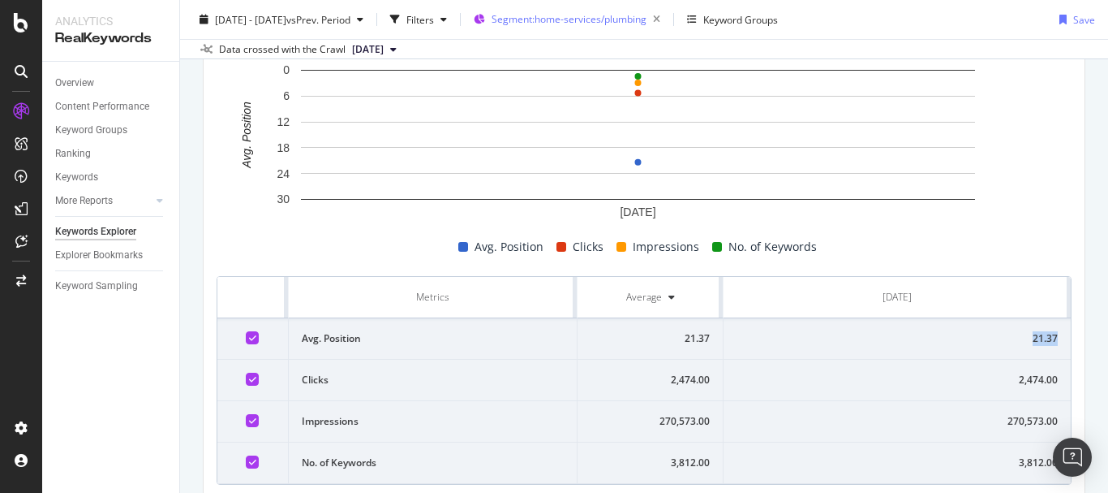
scroll to position [516, 0]
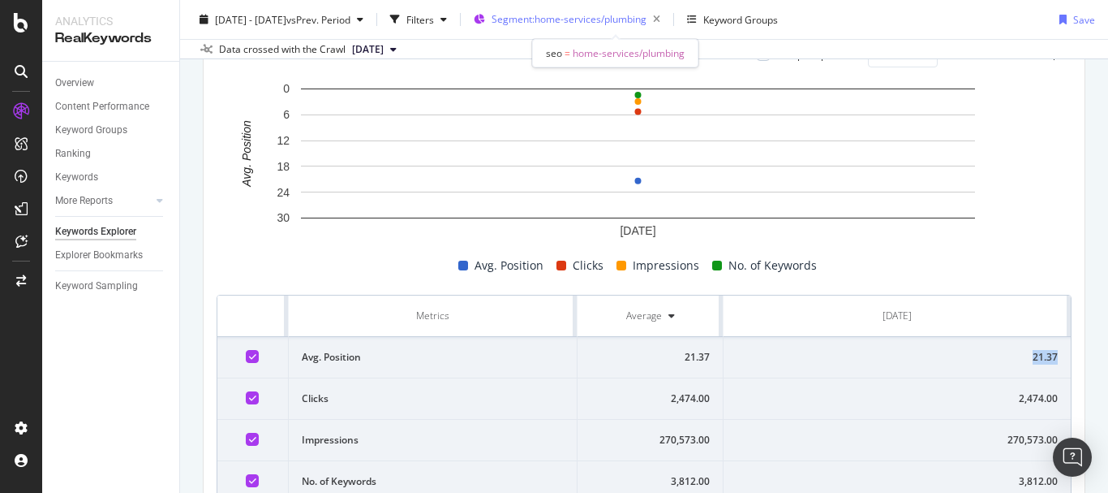
click at [621, 20] on span "Segment: home-services/plumbing" at bounding box center [569, 19] width 155 height 14
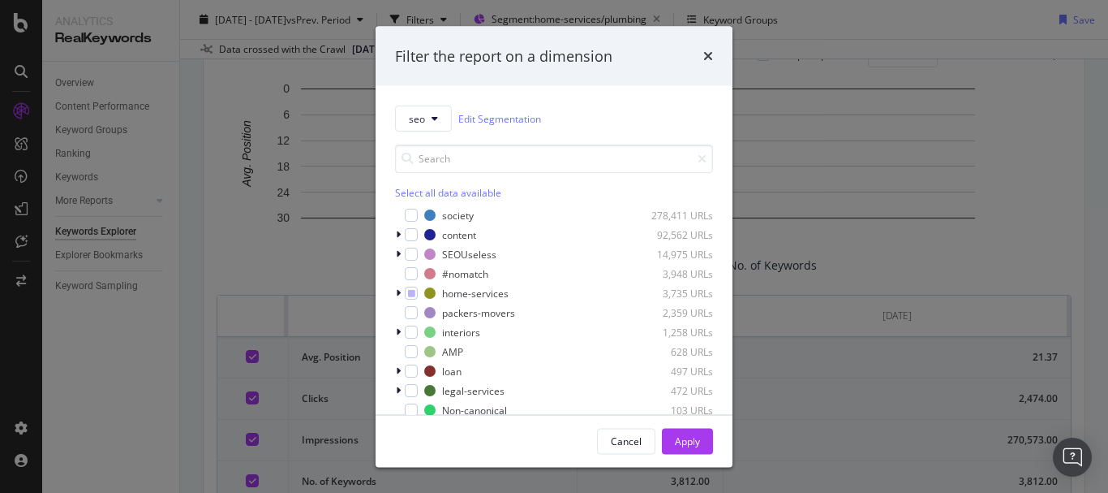
scroll to position [71, 0]
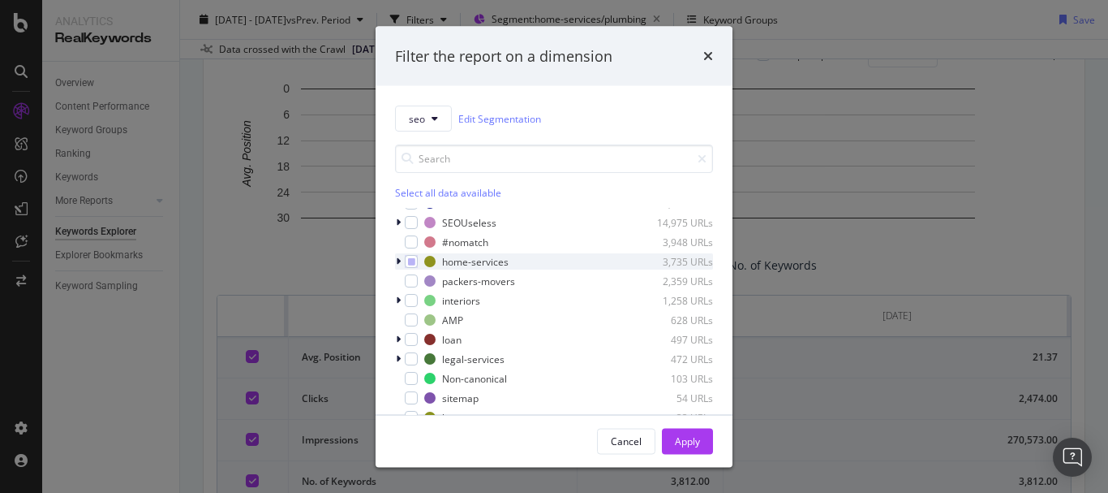
click at [401, 261] on div "modal" at bounding box center [400, 261] width 10 height 16
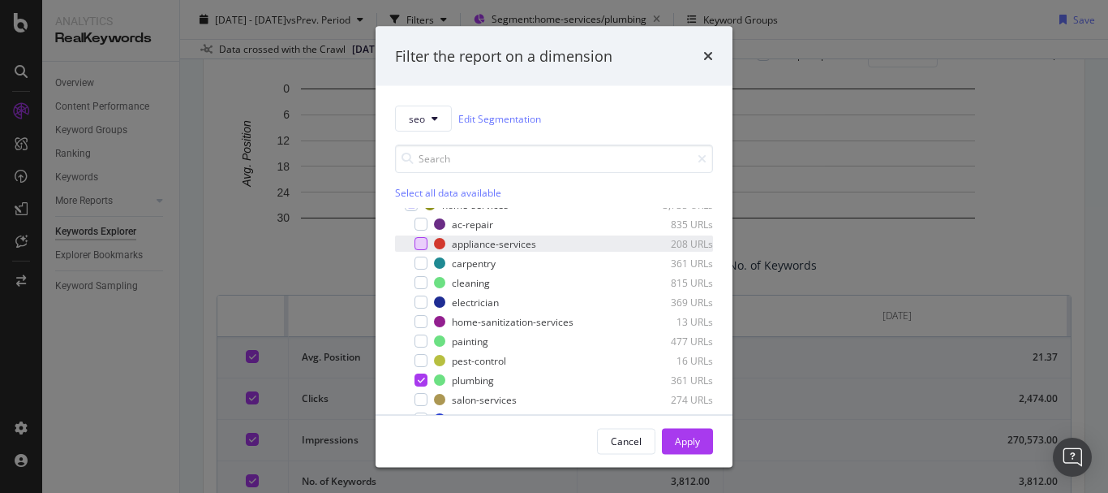
scroll to position [234, 0]
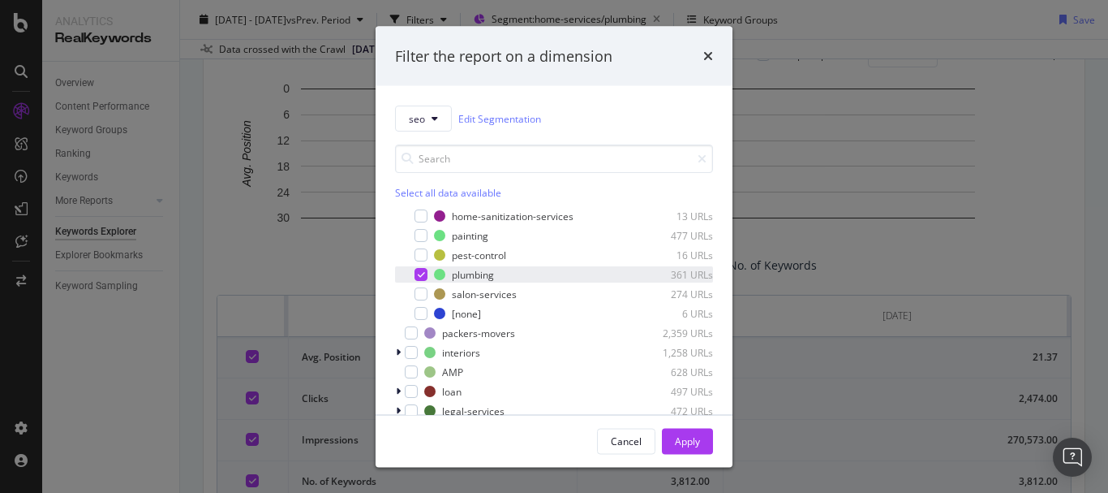
click at [419, 278] on div "modal" at bounding box center [421, 274] width 13 height 13
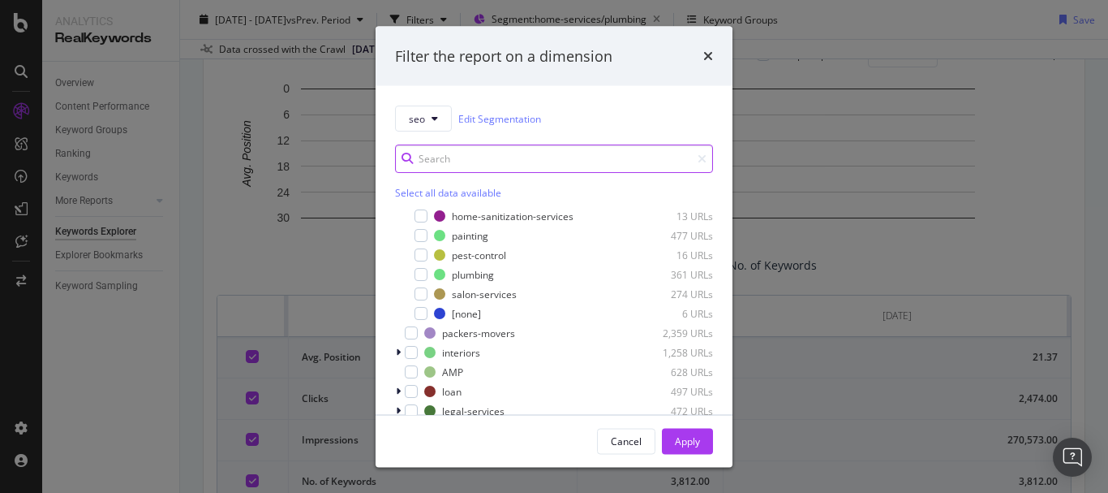
click at [484, 160] on input "modal" at bounding box center [554, 158] width 318 height 28
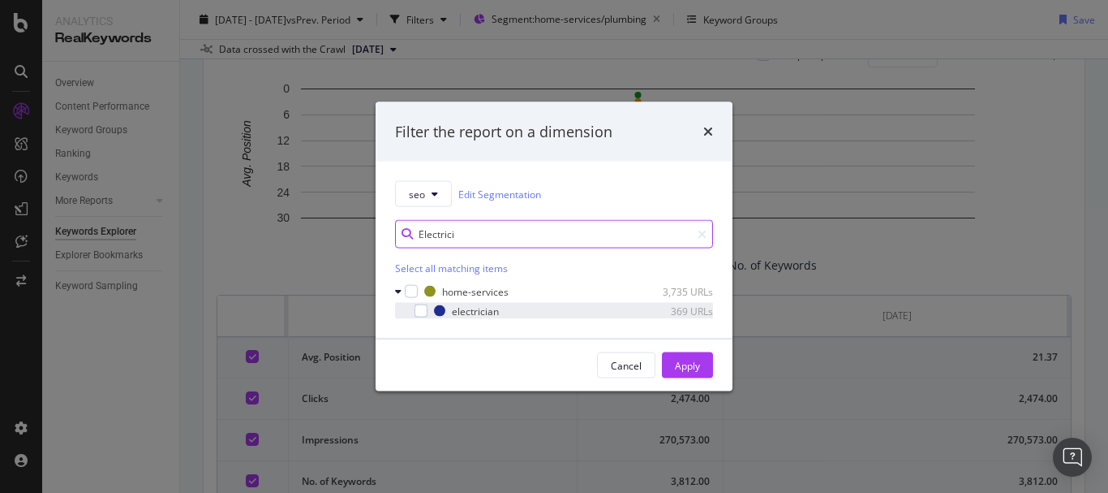
type input "Electrici"
click at [414, 308] on div "modal" at bounding box center [410, 311] width 10 height 16
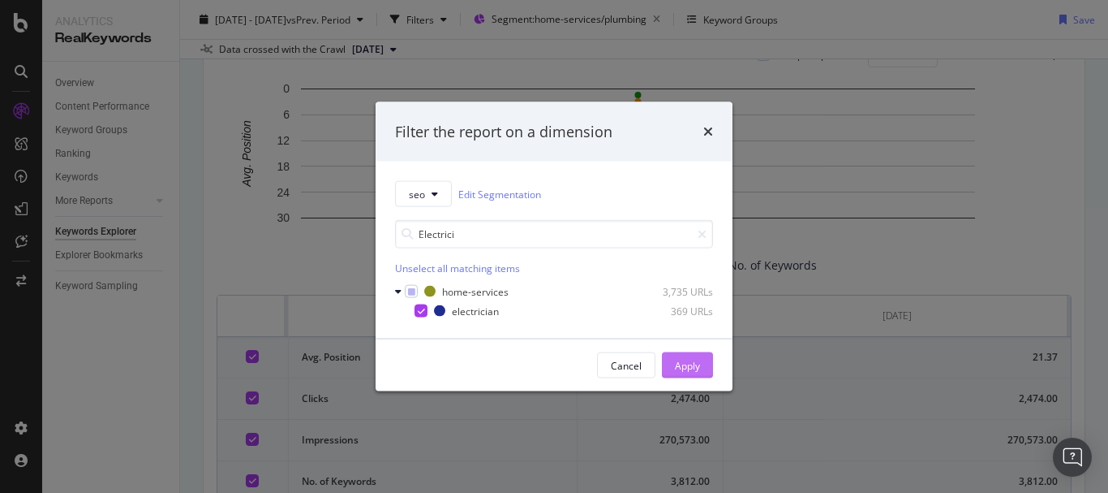
click at [685, 368] on div "Apply" at bounding box center [687, 365] width 25 height 14
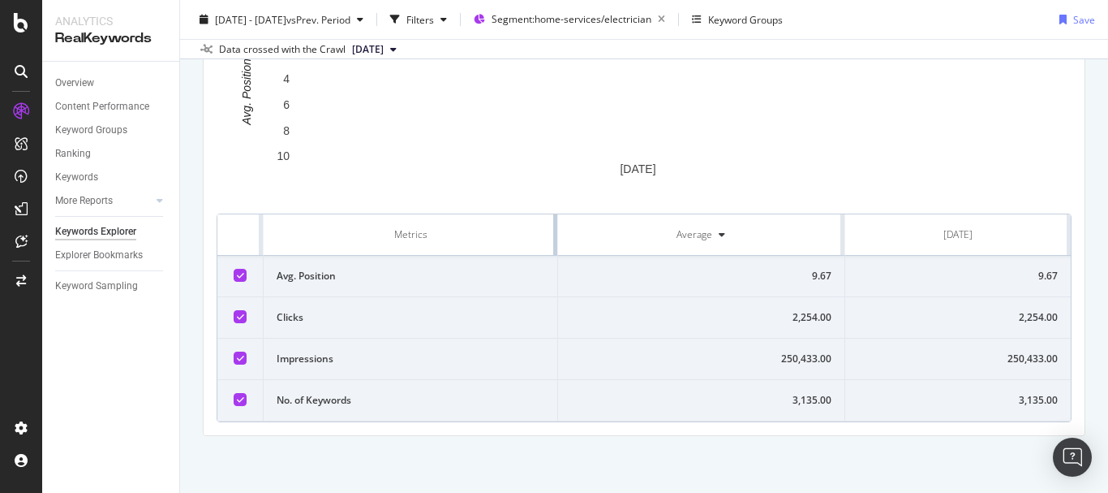
drag, startPoint x: 716, startPoint y: 239, endPoint x: 507, endPoint y: 232, distance: 209.5
click at [507, 232] on th "Metrics" at bounding box center [411, 234] width 295 height 41
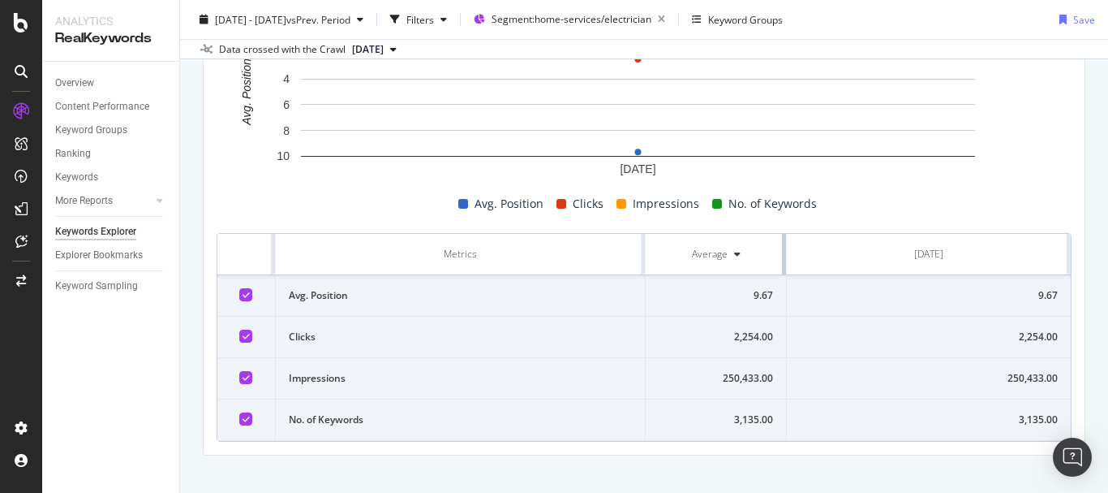
scroll to position [597, 0]
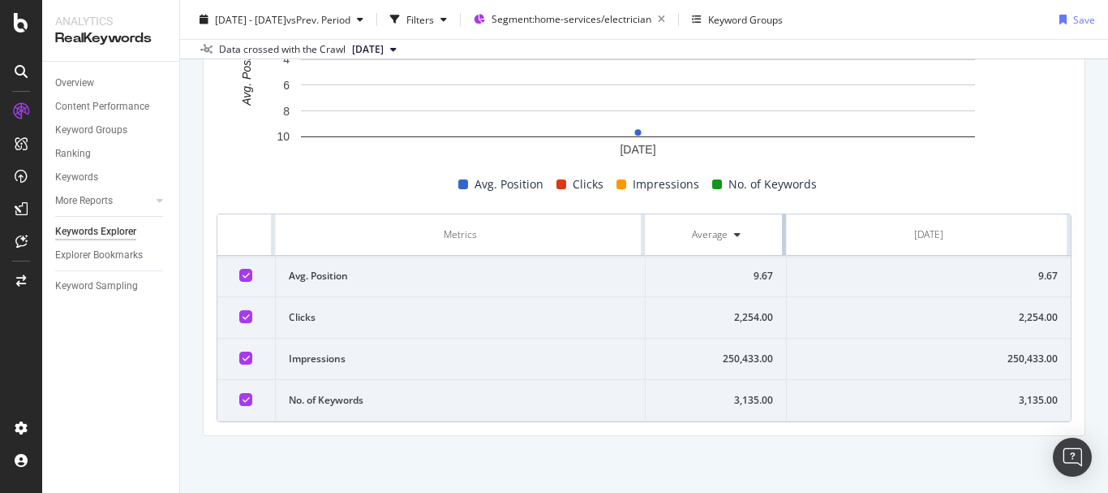
drag, startPoint x: 832, startPoint y: 234, endPoint x: 682, endPoint y: 247, distance: 150.6
click at [682, 247] on th "Average" at bounding box center [716, 234] width 141 height 41
click at [1039, 274] on div "9.67" at bounding box center [929, 276] width 258 height 15
copy div "9.67"
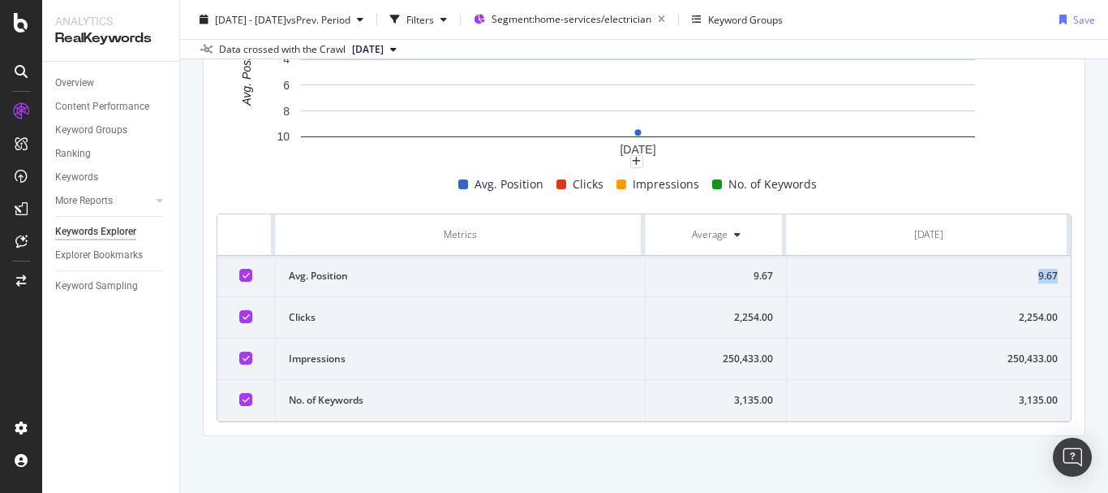
click at [1043, 277] on div "9.67" at bounding box center [929, 276] width 258 height 15
click at [1023, 316] on div "2,254.00" at bounding box center [929, 317] width 258 height 15
copy div "2,254.00"
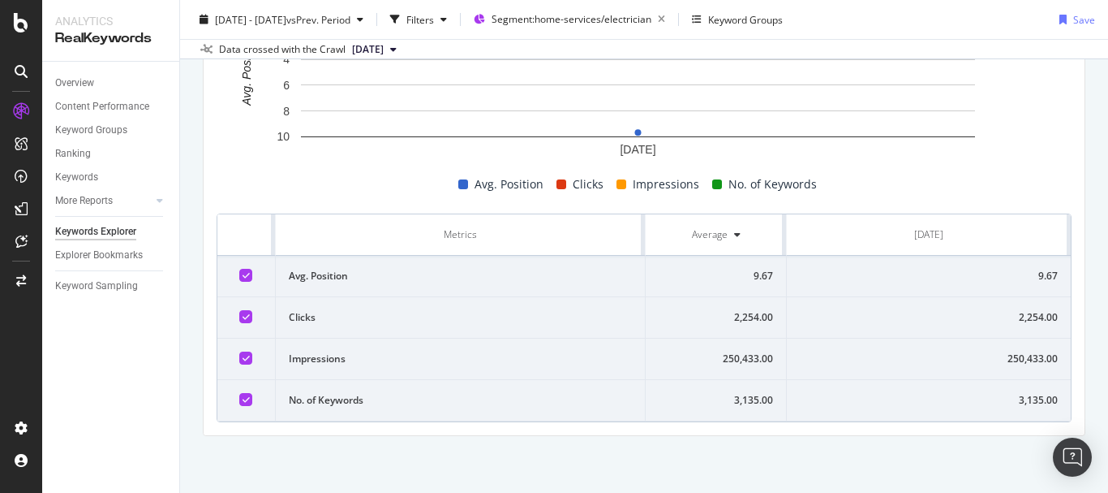
click at [1017, 354] on div "250,433.00" at bounding box center [929, 358] width 258 height 15
copy div "250,433.00"
click at [1017, 397] on div "3,135.00" at bounding box center [929, 400] width 258 height 15
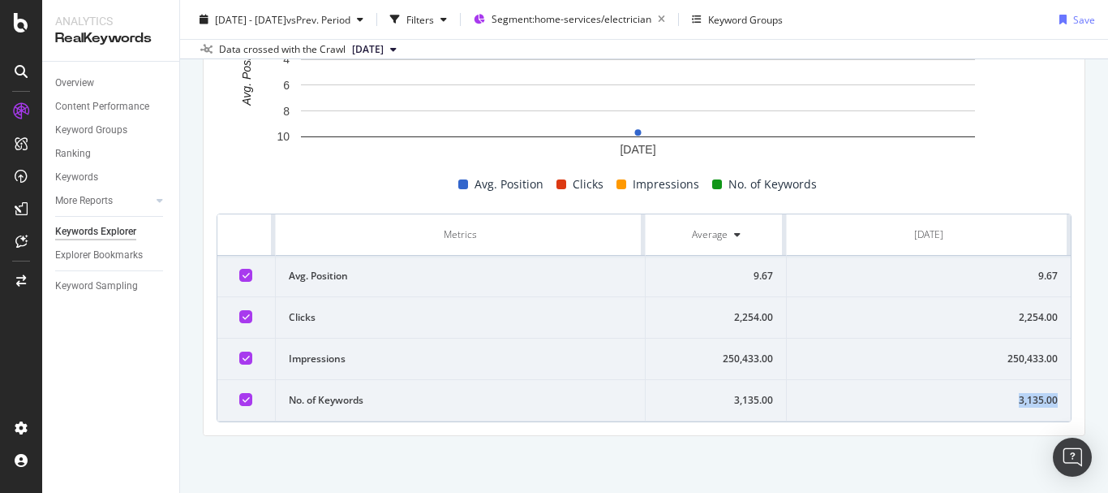
copy div "3,135.00"
click at [604, 23] on span "Segment: home-services/electrician" at bounding box center [572, 19] width 160 height 14
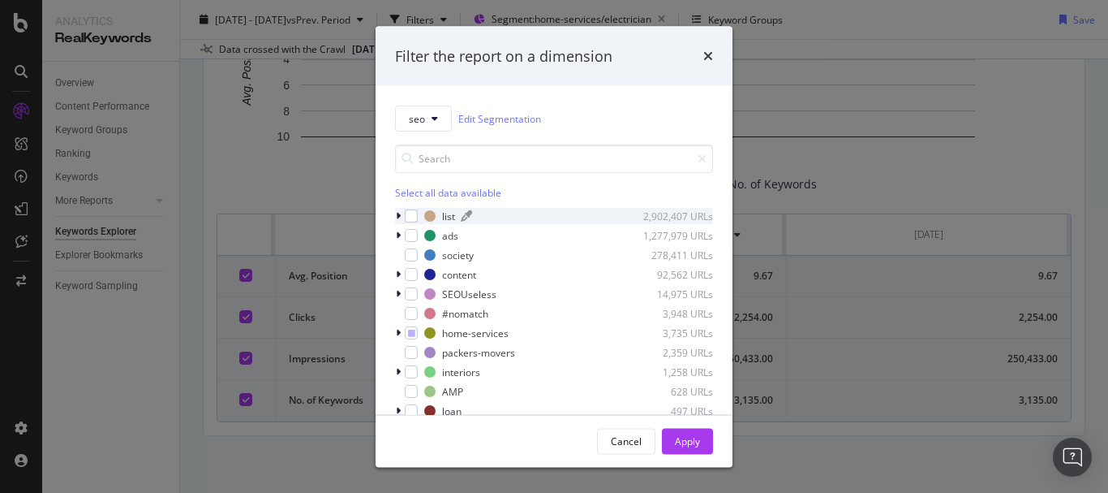
scroll to position [71, 0]
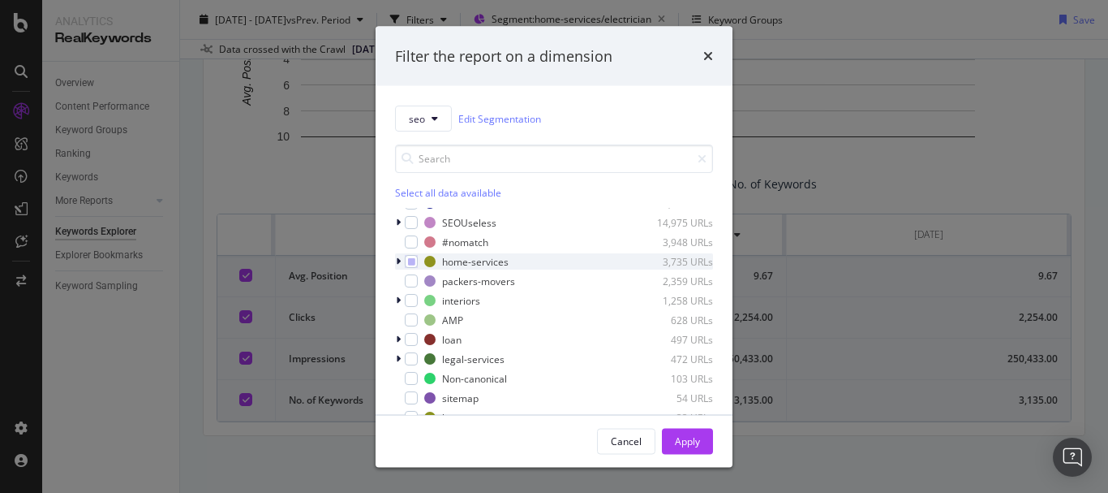
click at [396, 260] on icon "modal" at bounding box center [398, 261] width 5 height 10
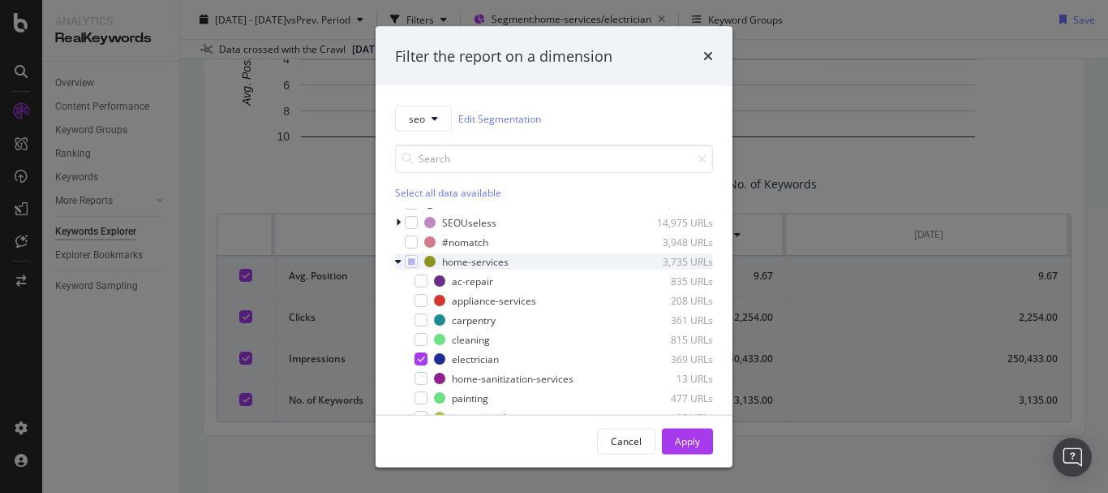
scroll to position [153, 0]
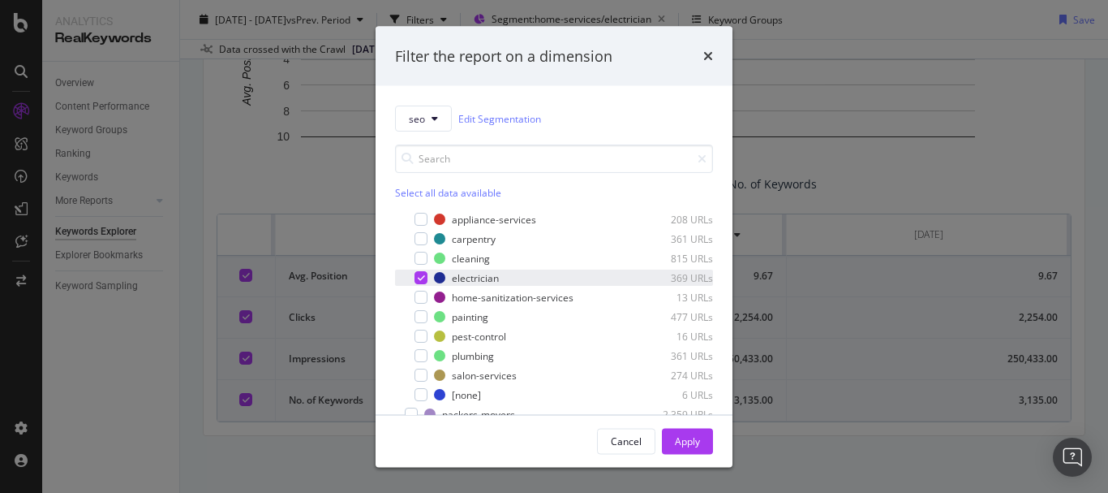
click at [420, 274] on icon "modal" at bounding box center [421, 277] width 7 height 8
click at [466, 165] on input "modal" at bounding box center [554, 158] width 318 height 28
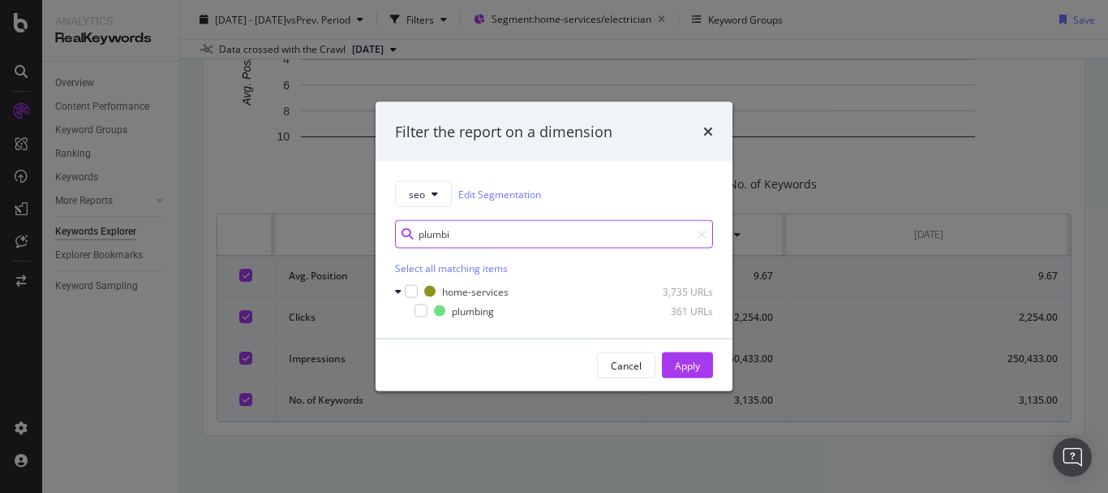
scroll to position [0, 0]
type input "plumbi"
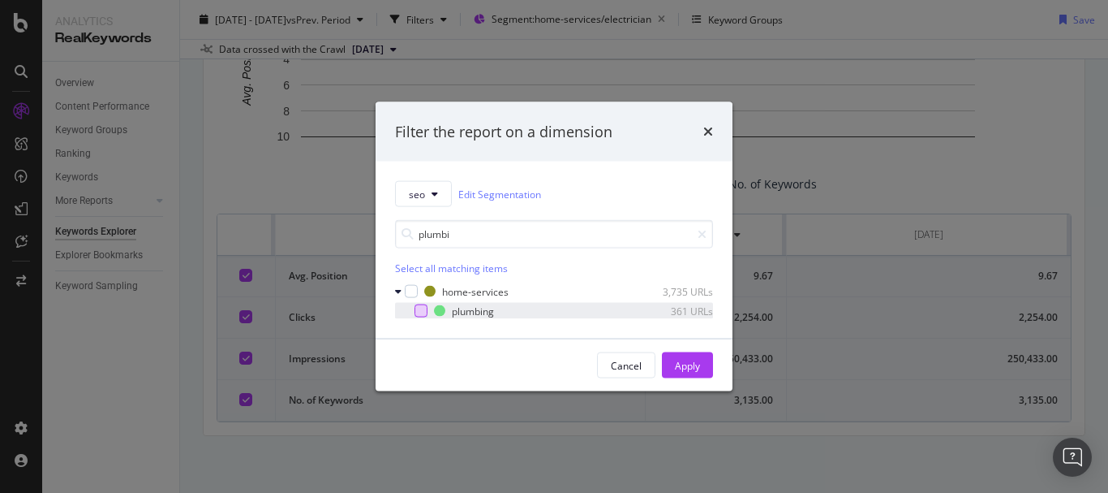
click at [422, 312] on div "modal" at bounding box center [421, 310] width 13 height 13
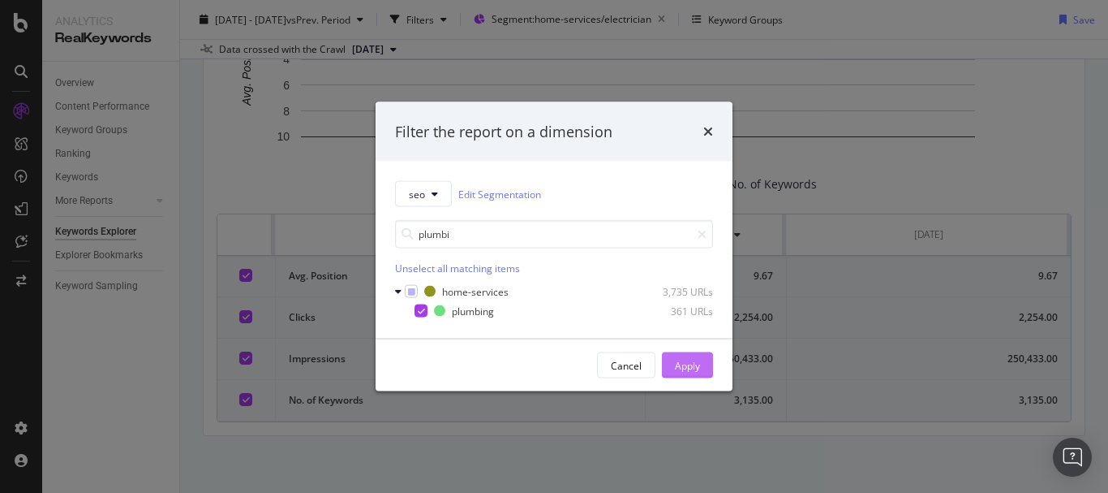
click at [688, 366] on div "Apply" at bounding box center [687, 365] width 25 height 14
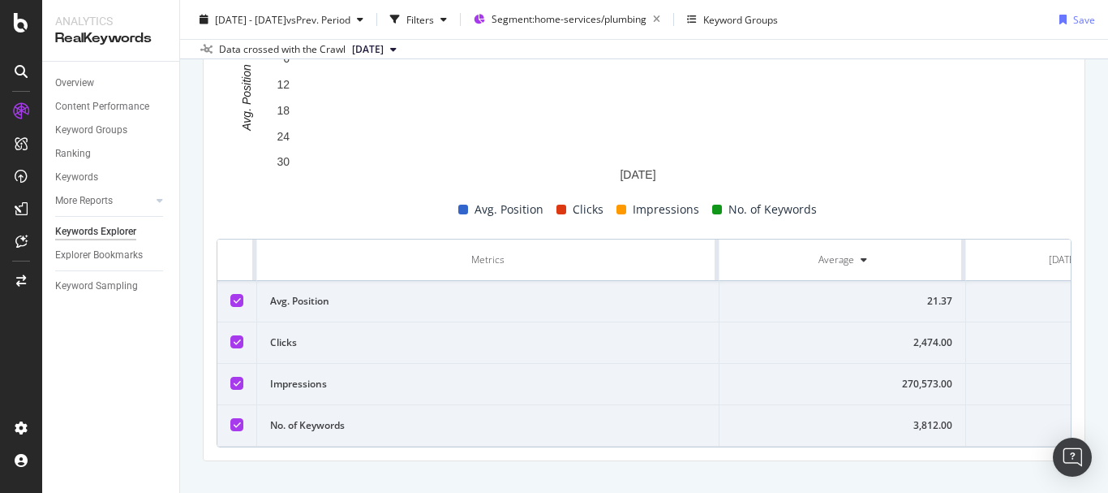
scroll to position [600, 0]
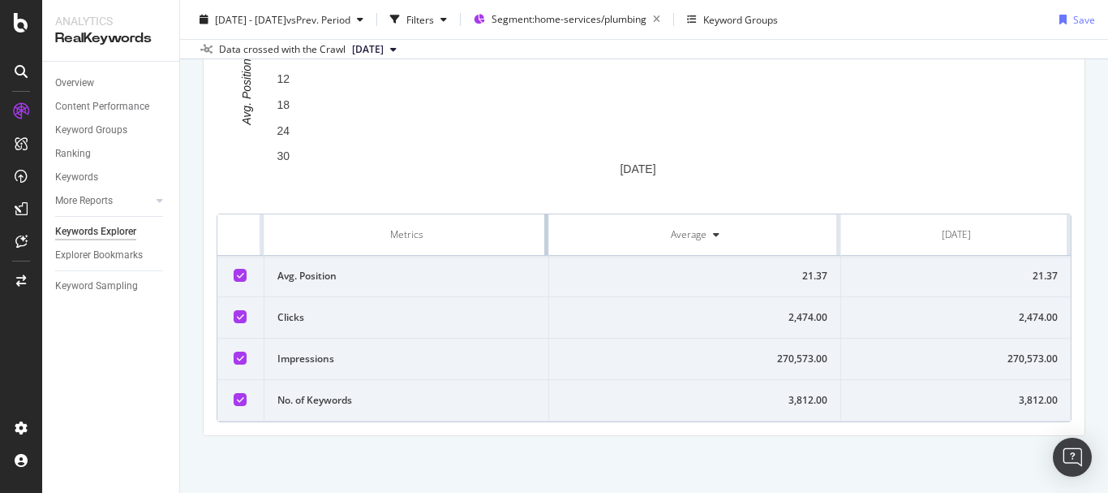
drag, startPoint x: 718, startPoint y: 230, endPoint x: 497, endPoint y: 234, distance: 221.5
click at [497, 234] on th "Metrics" at bounding box center [407, 234] width 285 height 41
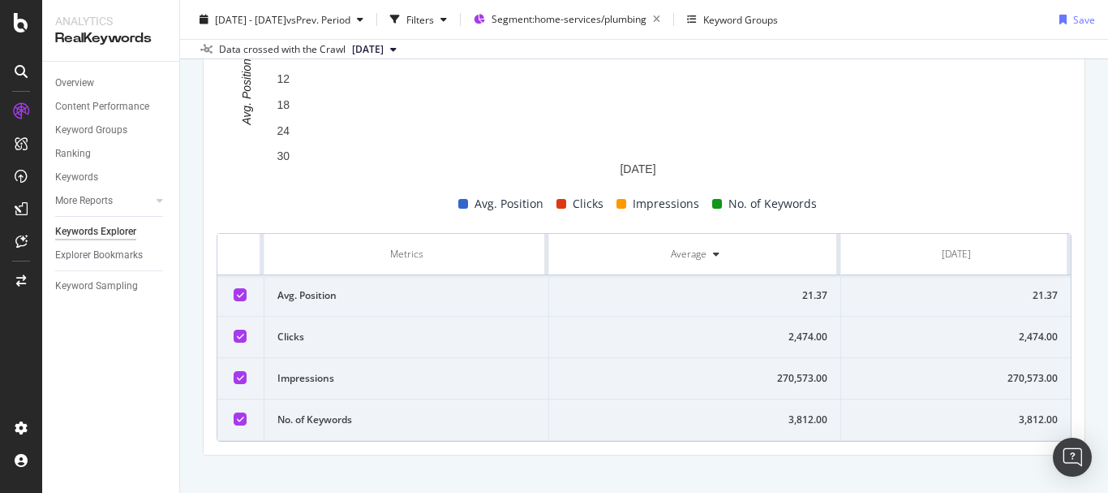
scroll to position [597, 0]
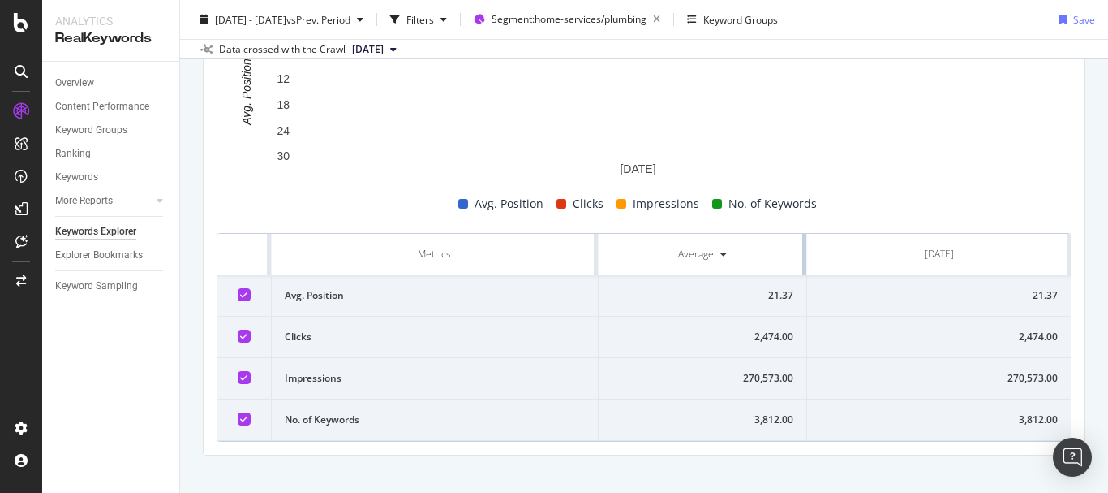
drag, startPoint x: 828, startPoint y: 239, endPoint x: 734, endPoint y: 244, distance: 93.5
click at [734, 244] on th "Average" at bounding box center [703, 254] width 209 height 41
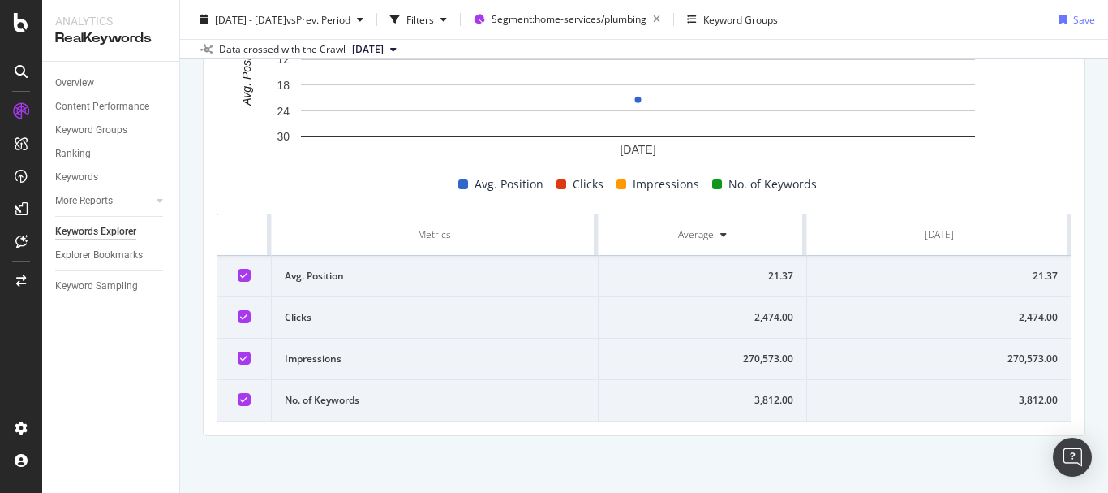
click at [1034, 273] on div "21.37" at bounding box center [939, 276] width 238 height 15
click at [647, 25] on span "Segment: home-services/plumbing" at bounding box center [569, 19] width 155 height 14
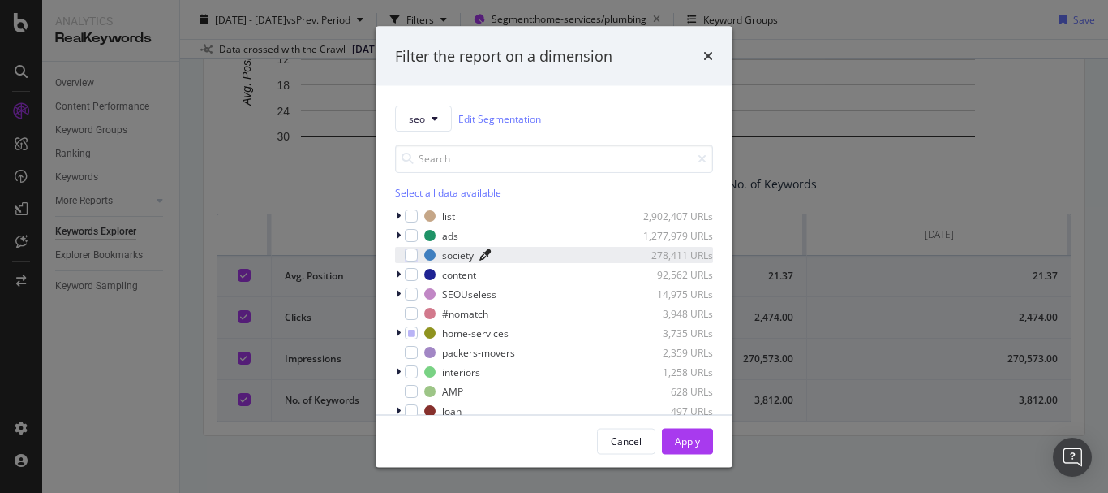
scroll to position [71, 0]
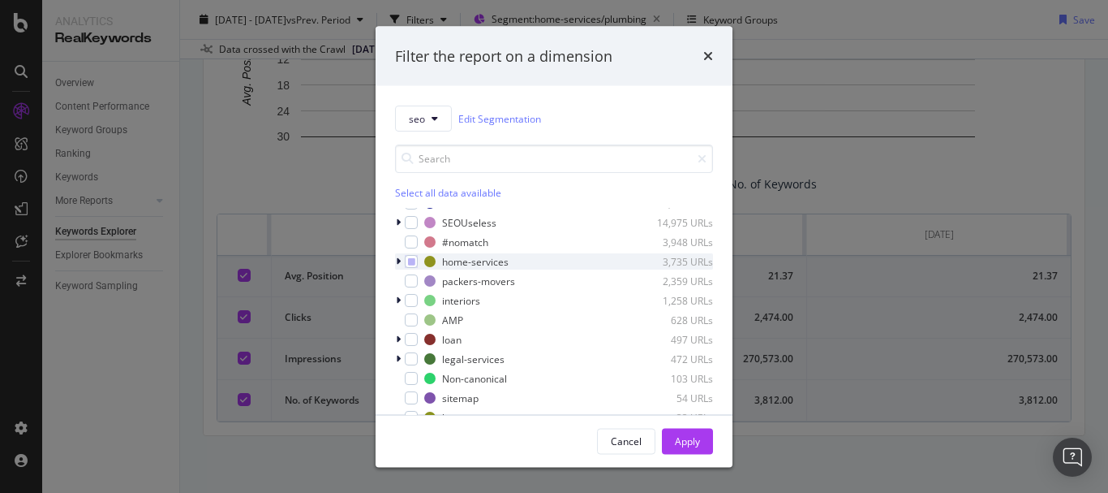
click at [400, 258] on icon "modal" at bounding box center [398, 261] width 5 height 10
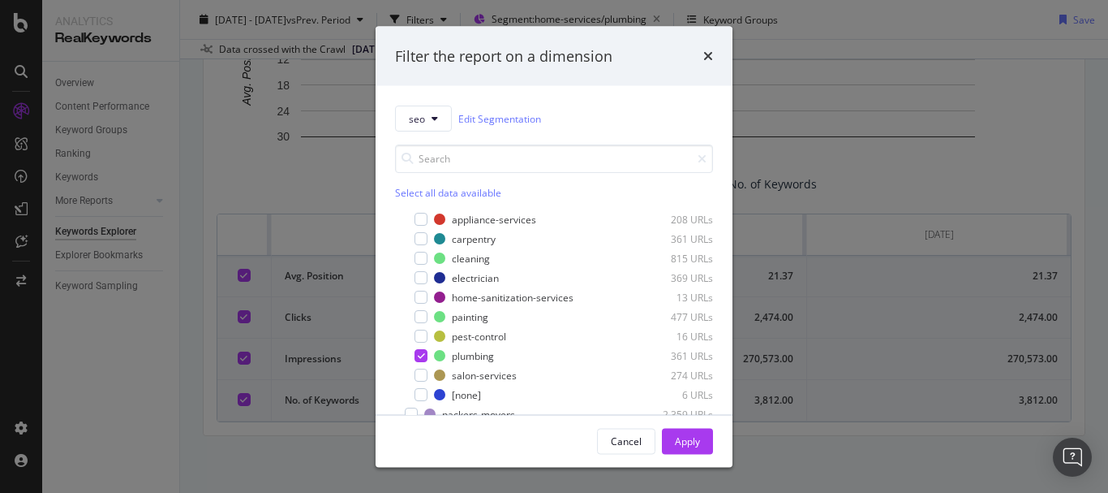
scroll to position [234, 0]
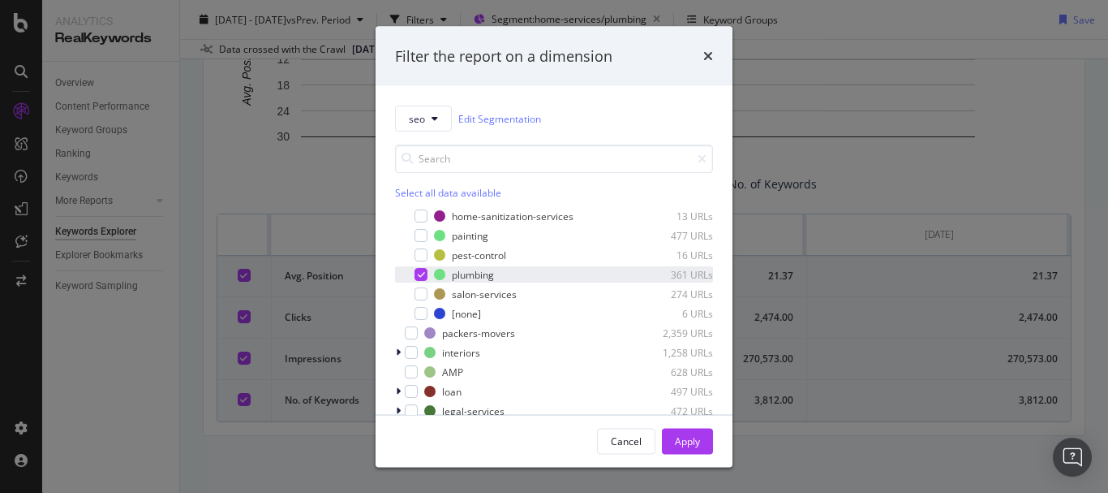
click at [419, 274] on icon "modal" at bounding box center [421, 274] width 7 height 8
click at [467, 157] on input "modal" at bounding box center [554, 158] width 318 height 28
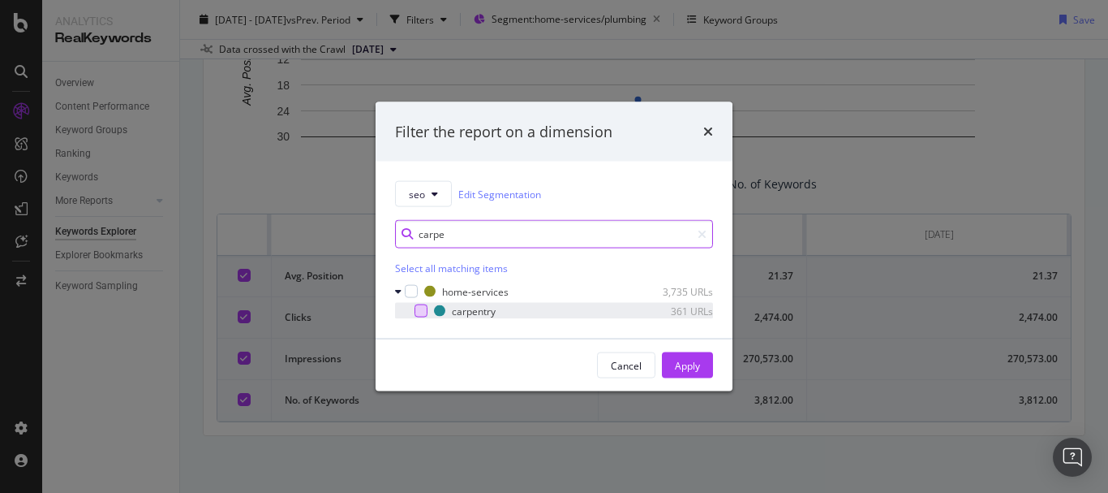
type input "carpe"
click at [423, 311] on div "modal" at bounding box center [421, 310] width 13 height 13
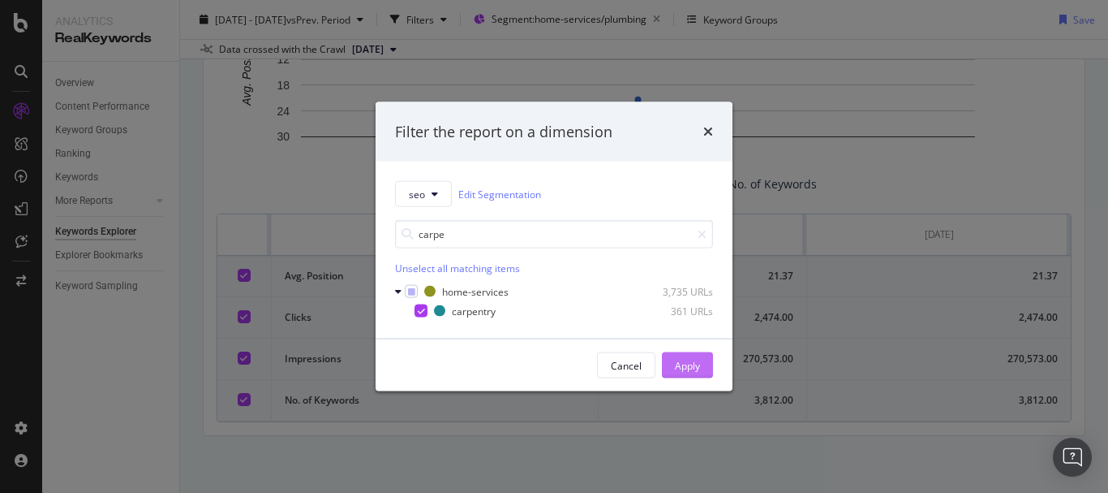
click at [695, 360] on div "Apply" at bounding box center [687, 365] width 25 height 14
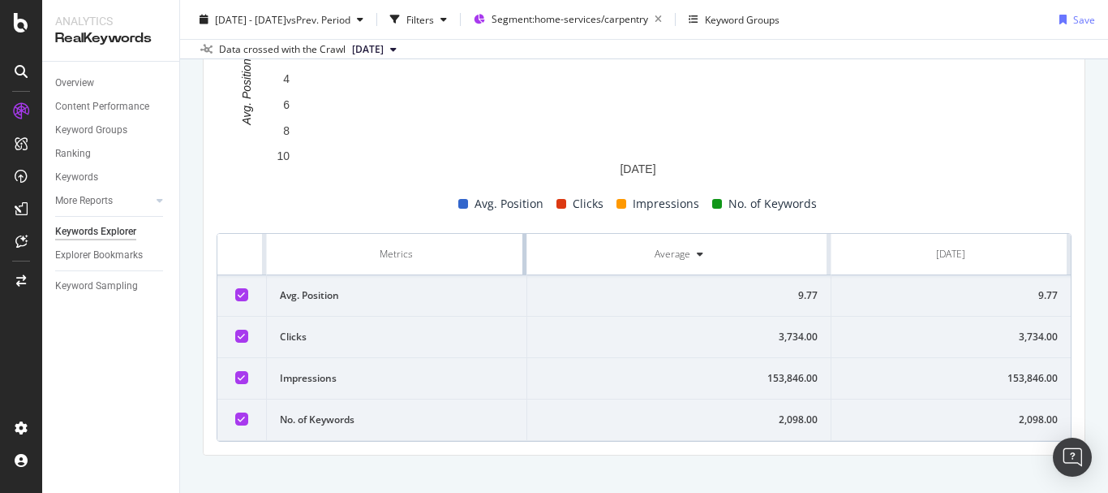
drag, startPoint x: 715, startPoint y: 221, endPoint x: 463, endPoint y: 233, distance: 251.8
click at [463, 234] on th "Metrics" at bounding box center [397, 254] width 260 height 41
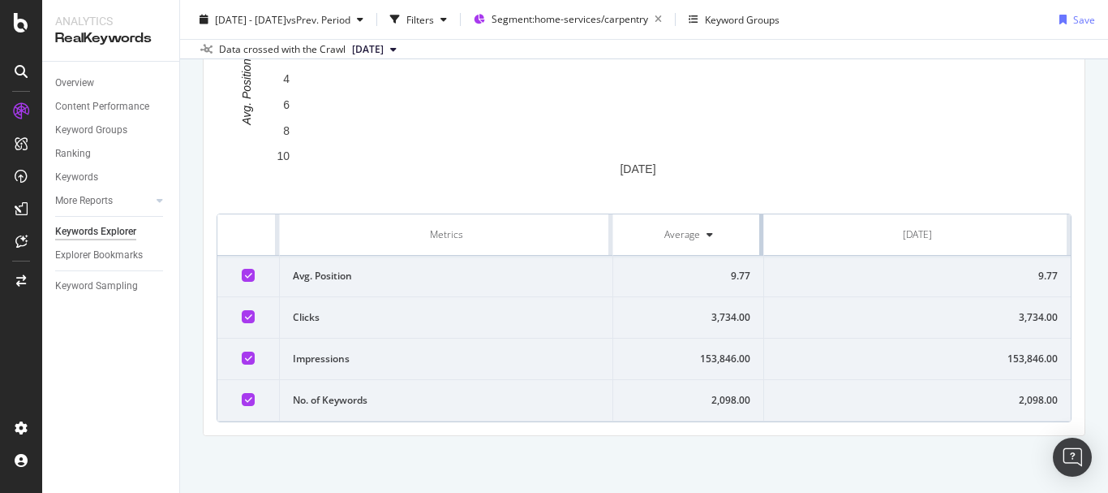
drag, startPoint x: 820, startPoint y: 235, endPoint x: 642, endPoint y: 235, distance: 177.7
click at [642, 235] on th "Average" at bounding box center [688, 234] width 151 height 41
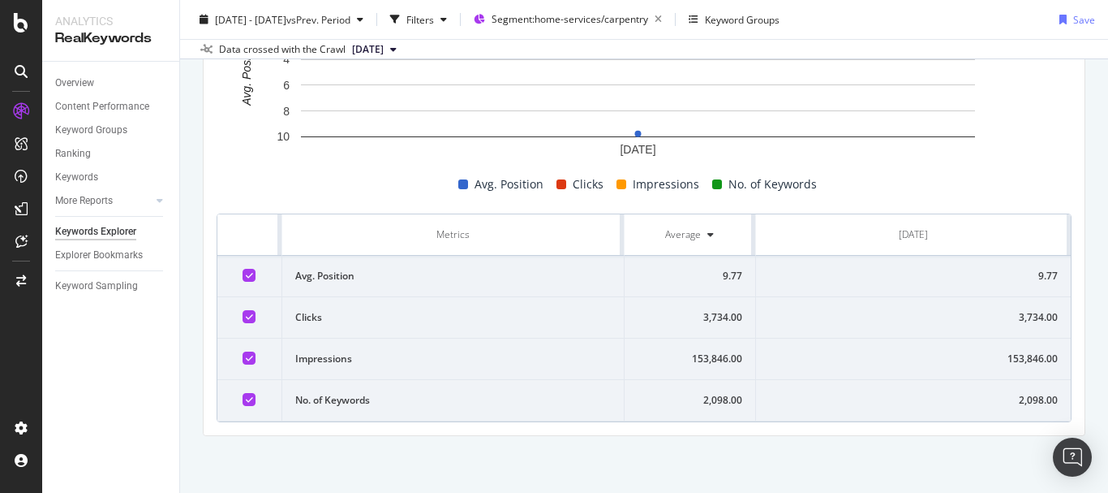
click at [1039, 273] on div "9.77" at bounding box center [913, 276] width 289 height 15
click at [1031, 310] on div "3,734.00" at bounding box center [913, 317] width 289 height 15
click at [1029, 361] on div "153,846.00" at bounding box center [913, 358] width 289 height 15
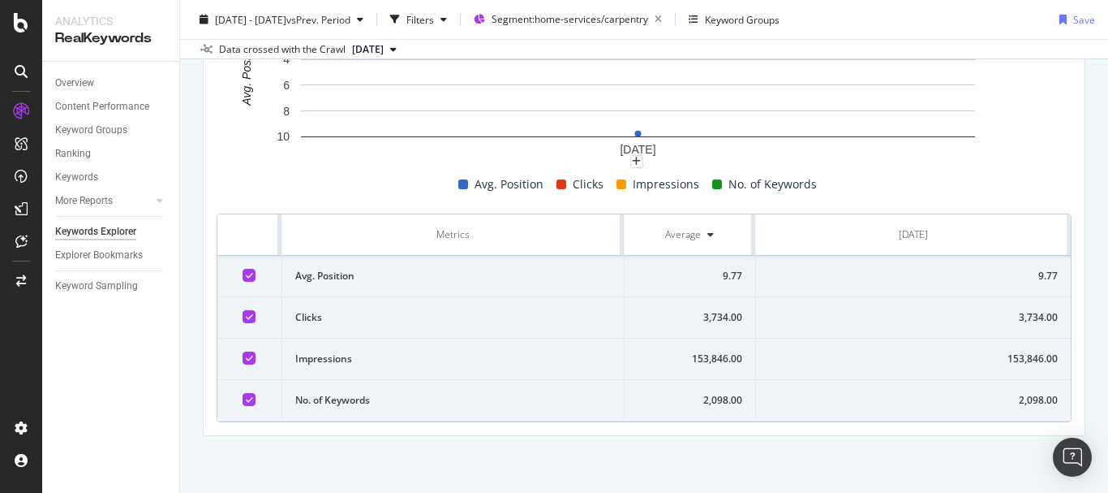
click at [1029, 361] on div "153,846.00" at bounding box center [913, 358] width 289 height 15
click at [1018, 400] on div "2,098.00" at bounding box center [913, 400] width 289 height 15
click at [648, 15] on span "Segment: home-services/carpentry" at bounding box center [570, 19] width 157 height 14
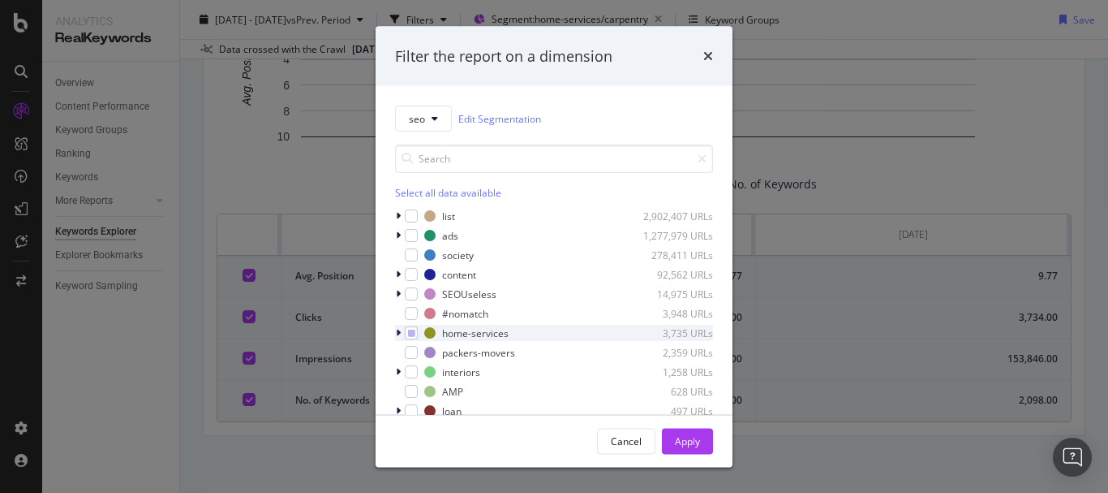
click at [399, 332] on icon "modal" at bounding box center [398, 333] width 5 height 10
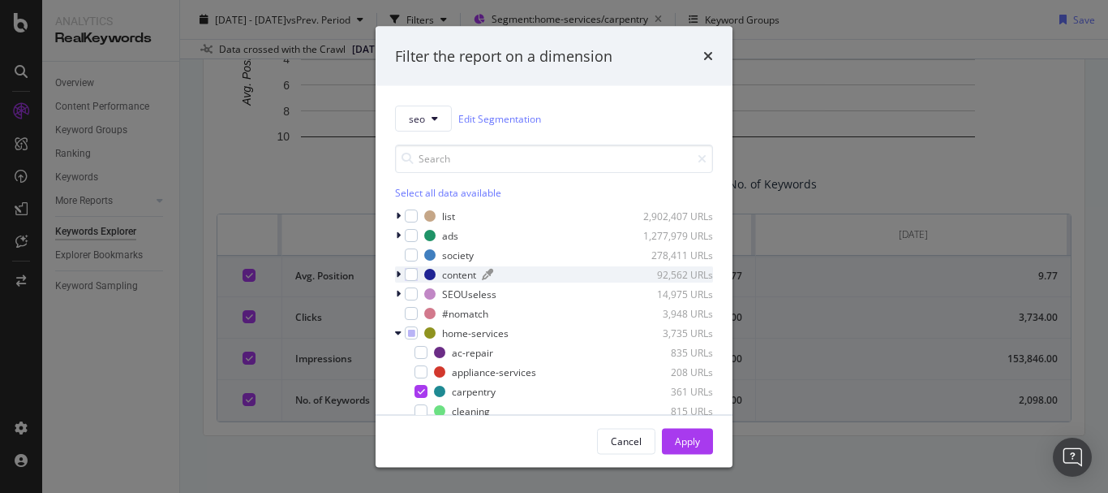
scroll to position [81, 0]
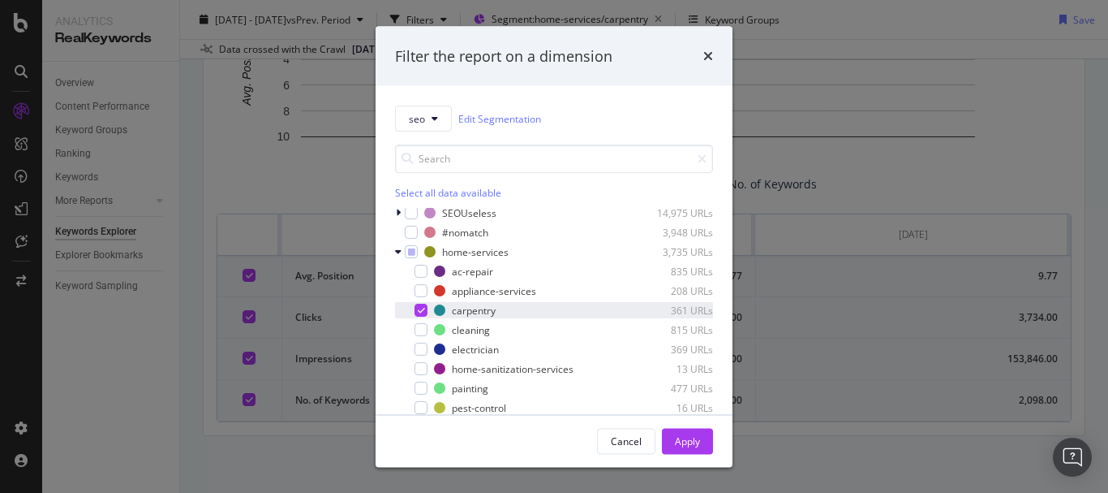
click at [419, 312] on icon "modal" at bounding box center [421, 310] width 7 height 8
click at [484, 165] on input "modal" at bounding box center [554, 158] width 318 height 28
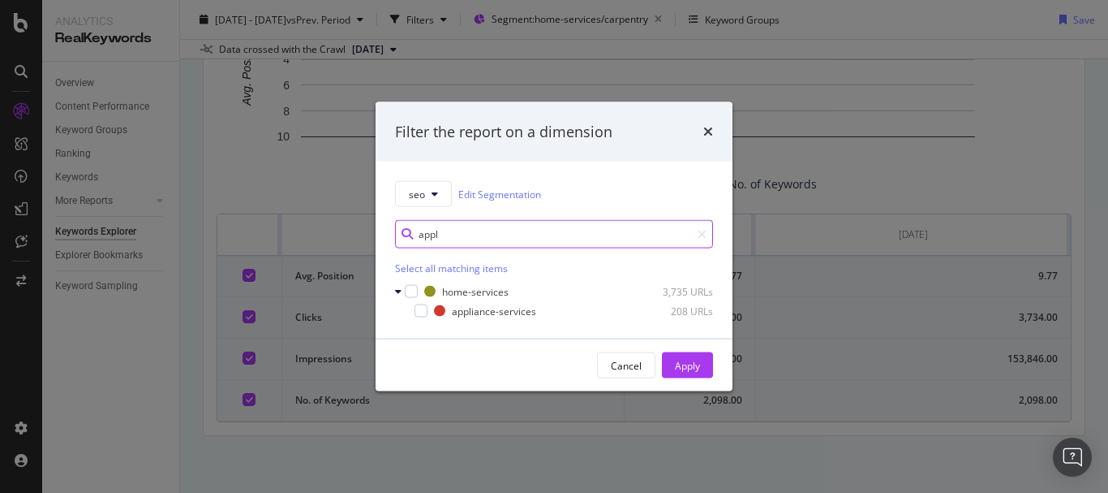
scroll to position [0, 0]
type input "appl"
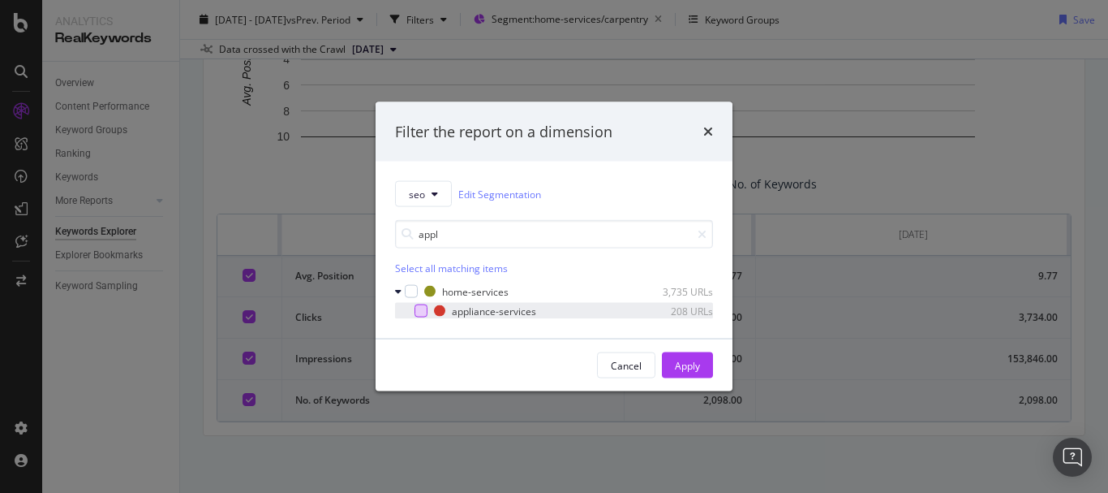
click at [418, 310] on div "modal" at bounding box center [421, 310] width 13 height 13
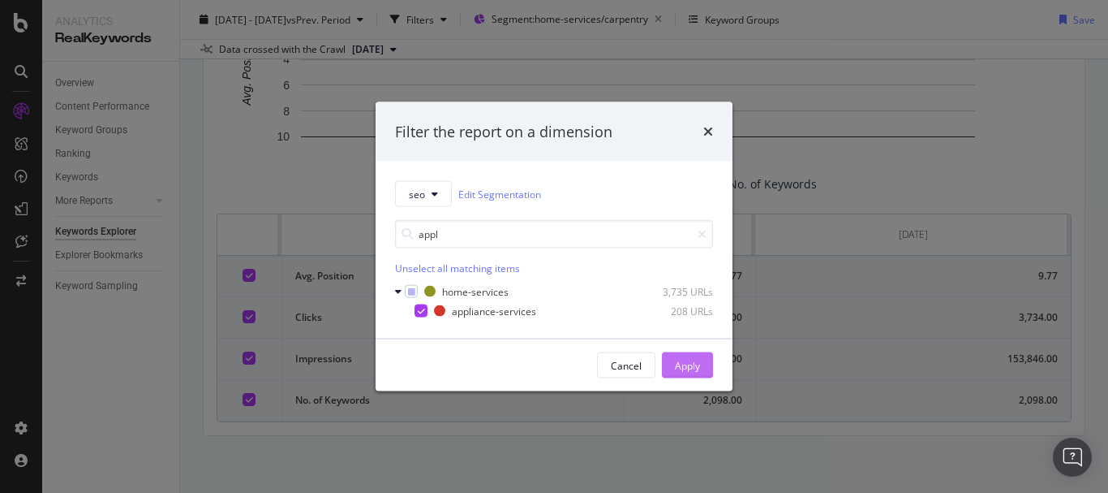
click at [677, 366] on div "Apply" at bounding box center [687, 365] width 25 height 14
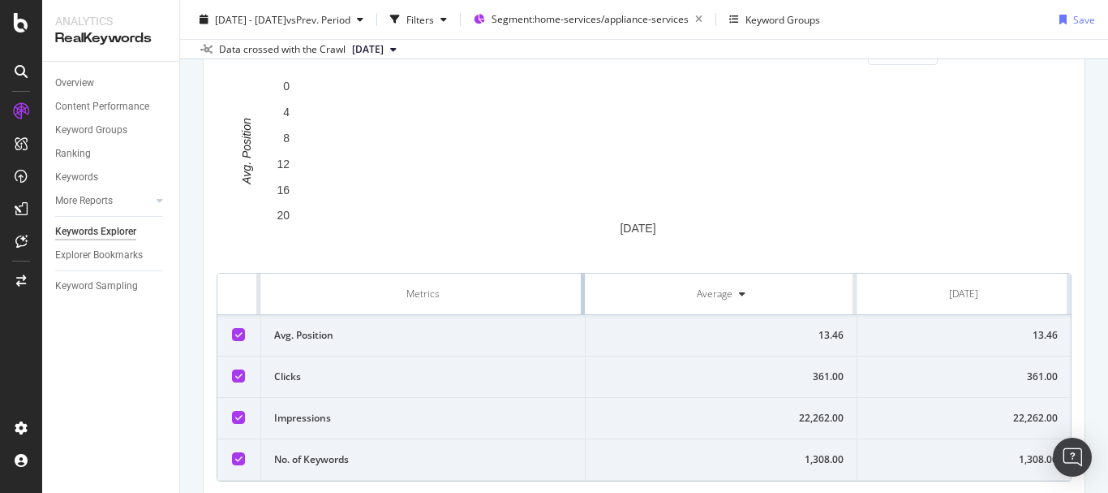
drag, startPoint x: 717, startPoint y: 314, endPoint x: 548, endPoint y: 330, distance: 170.4
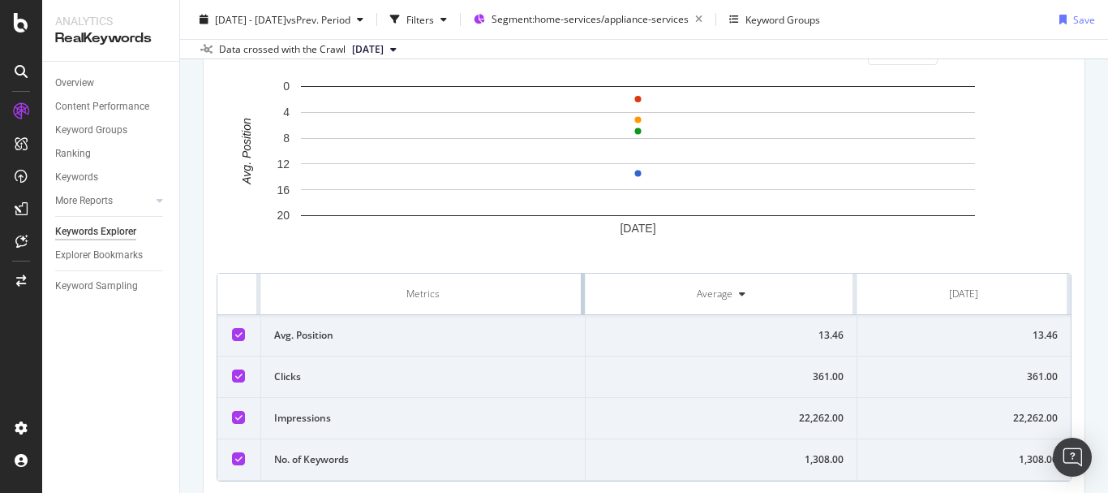
click at [548, 315] on th "Metrics" at bounding box center [423, 293] width 325 height 41
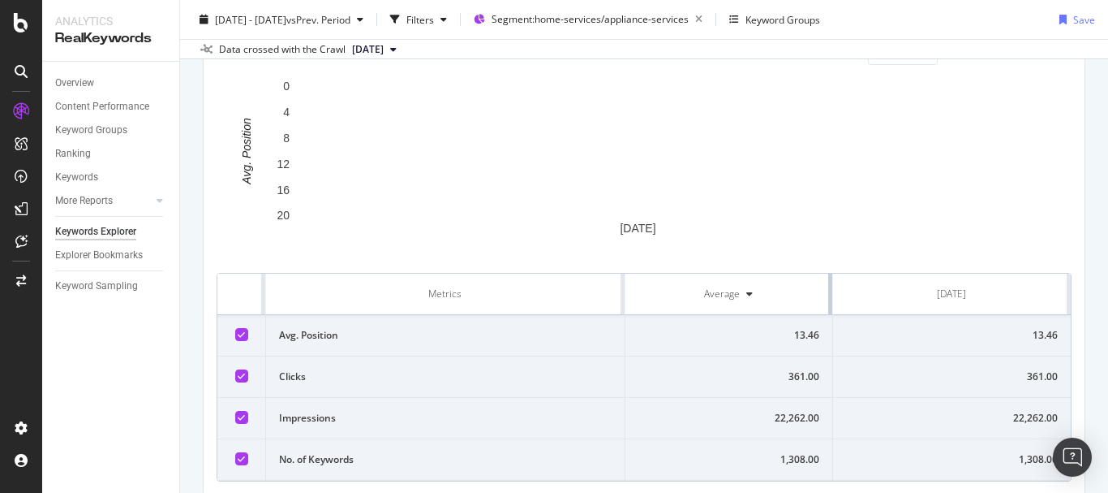
drag, startPoint x: 844, startPoint y: 315, endPoint x: 767, endPoint y: 314, distance: 77.1
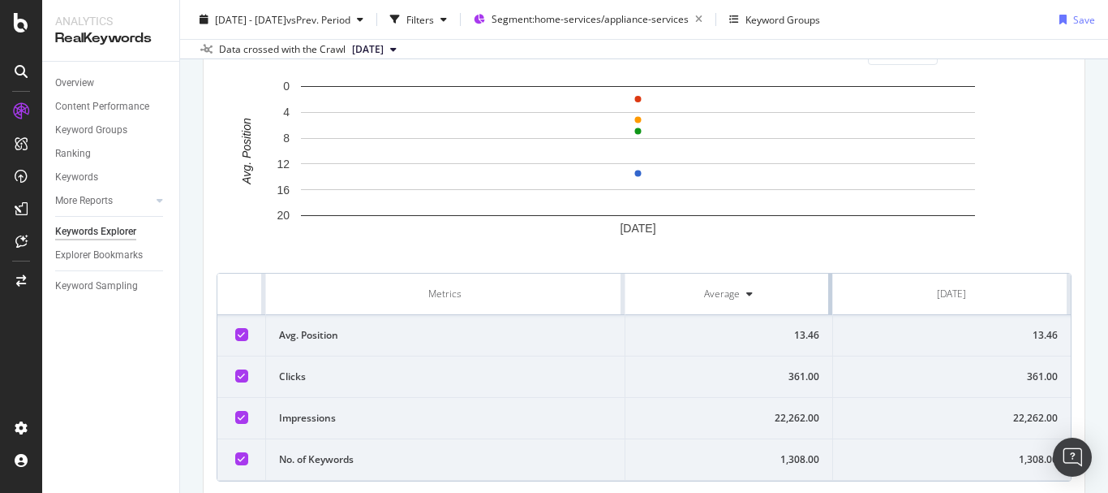
click at [767, 314] on th "Average" at bounding box center [730, 293] width 208 height 41
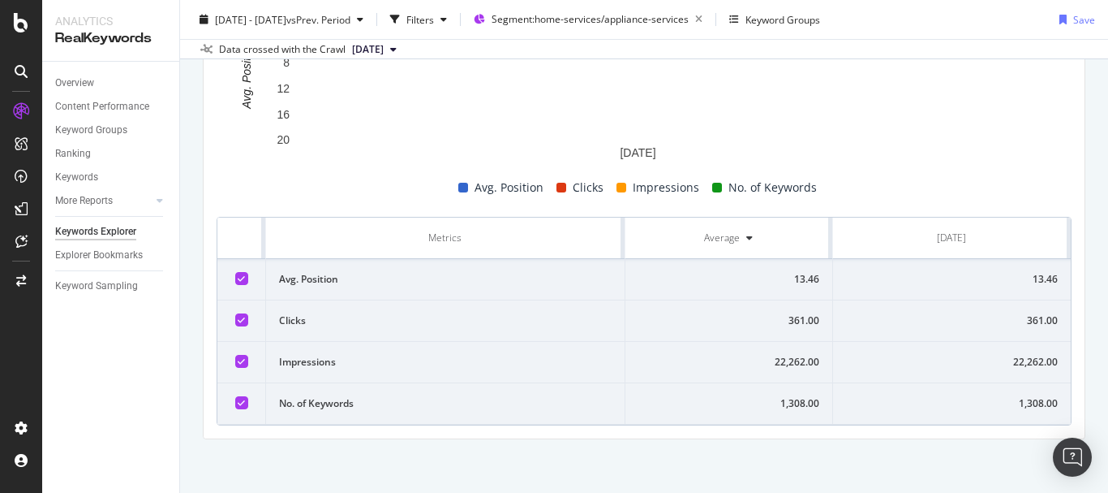
scroll to position [597, 0]
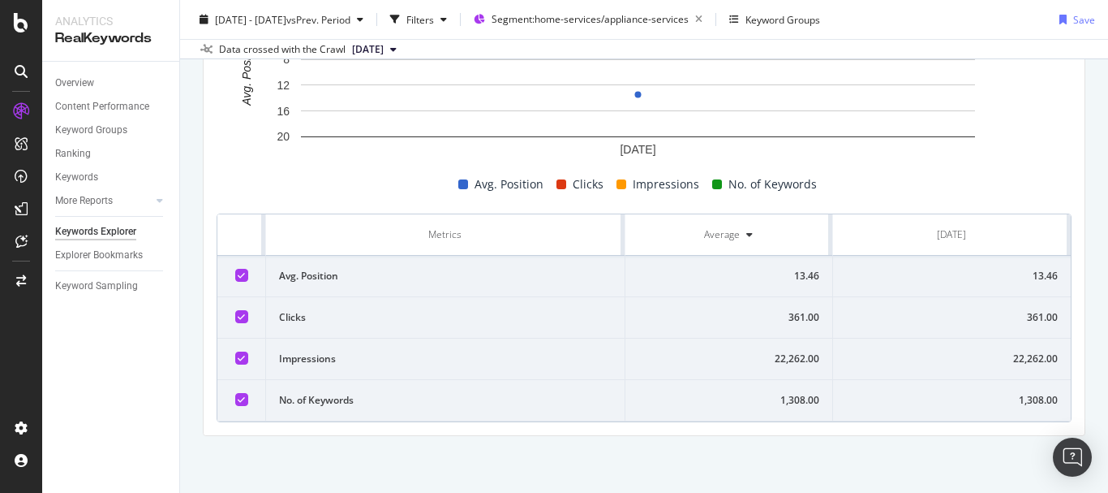
click at [1030, 274] on div "13.46" at bounding box center [952, 276] width 212 height 15
click at [1021, 314] on div "361.00" at bounding box center [952, 317] width 212 height 15
click at [1027, 359] on div "22,262.00" at bounding box center [952, 358] width 212 height 15
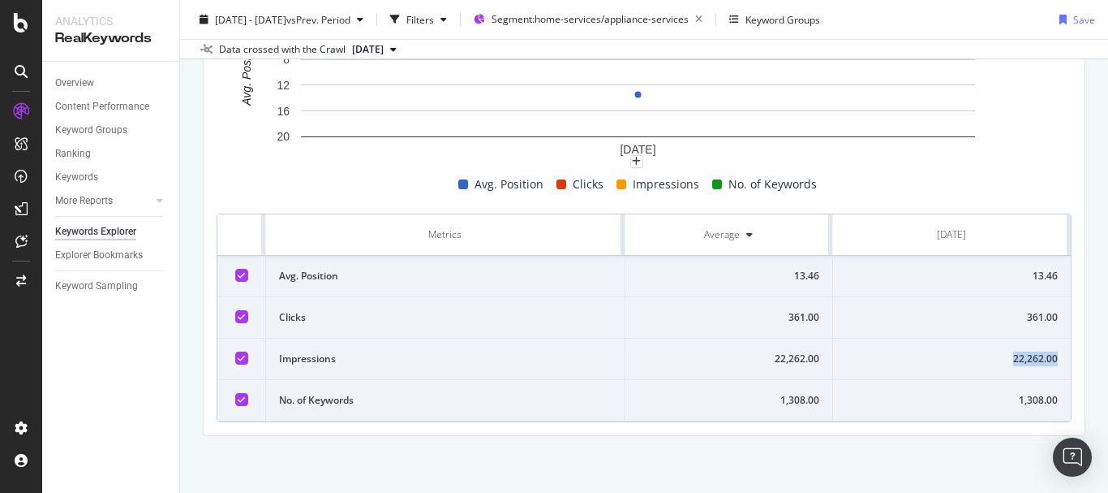
click at [1027, 359] on div "22,262.00" at bounding box center [952, 358] width 212 height 15
click at [1023, 400] on div "1,308.00" at bounding box center [952, 400] width 212 height 15
